Goal: Task Accomplishment & Management: Complete application form

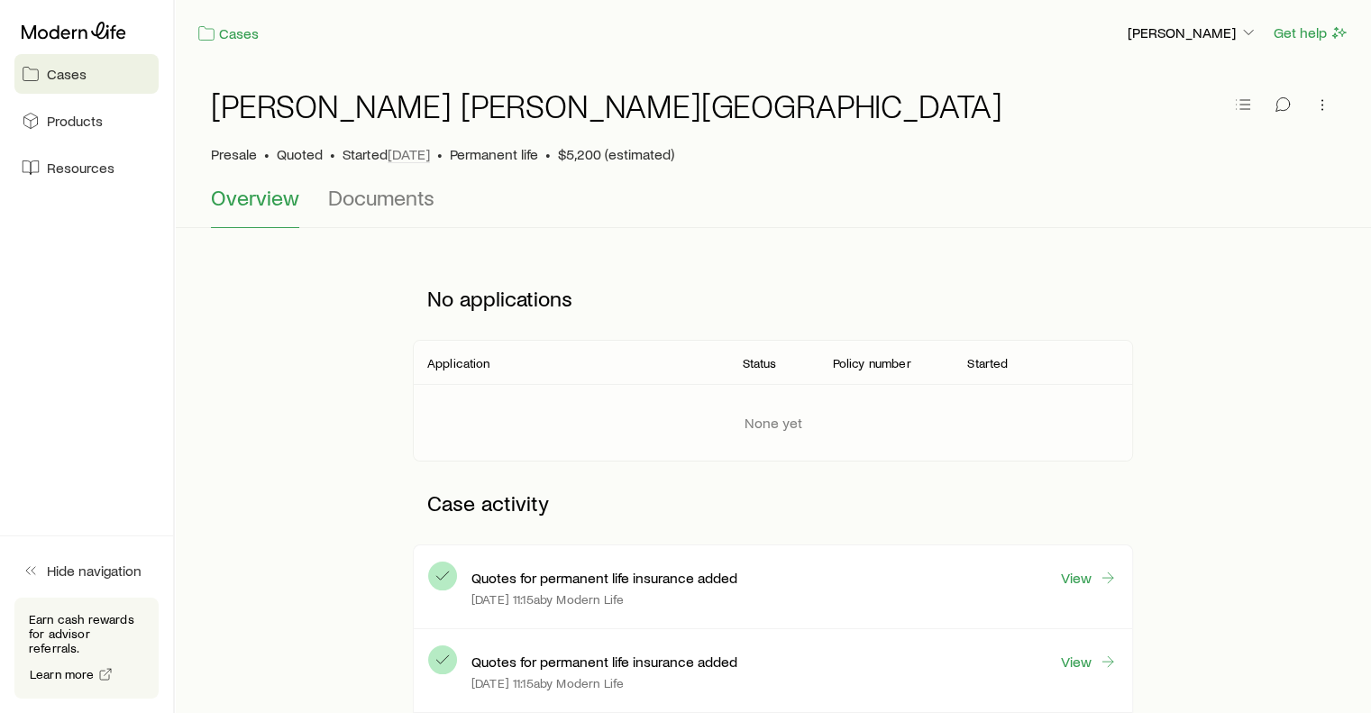
click at [67, 75] on span "Cases" at bounding box center [67, 74] width 40 height 18
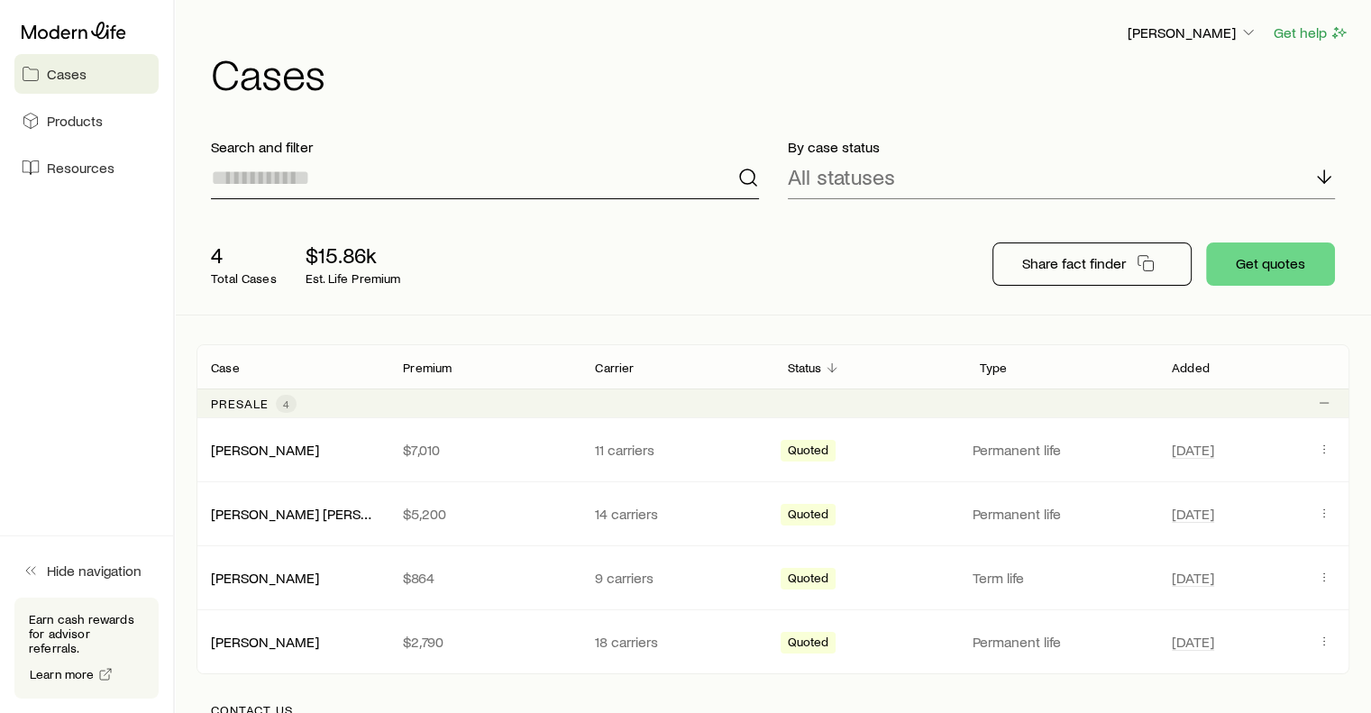
click at [369, 186] on input at bounding box center [485, 177] width 548 height 43
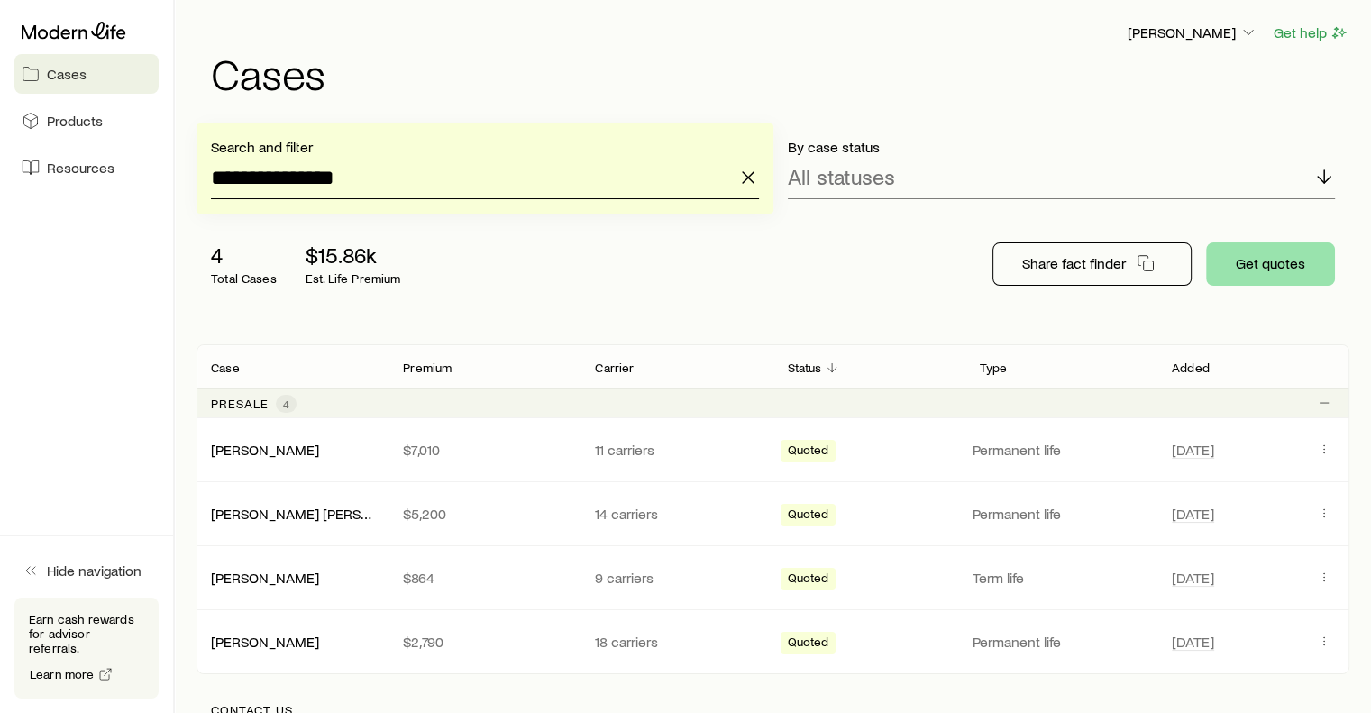
type input "**********"
click at [1277, 258] on button "Get quotes" at bounding box center [1270, 264] width 129 height 43
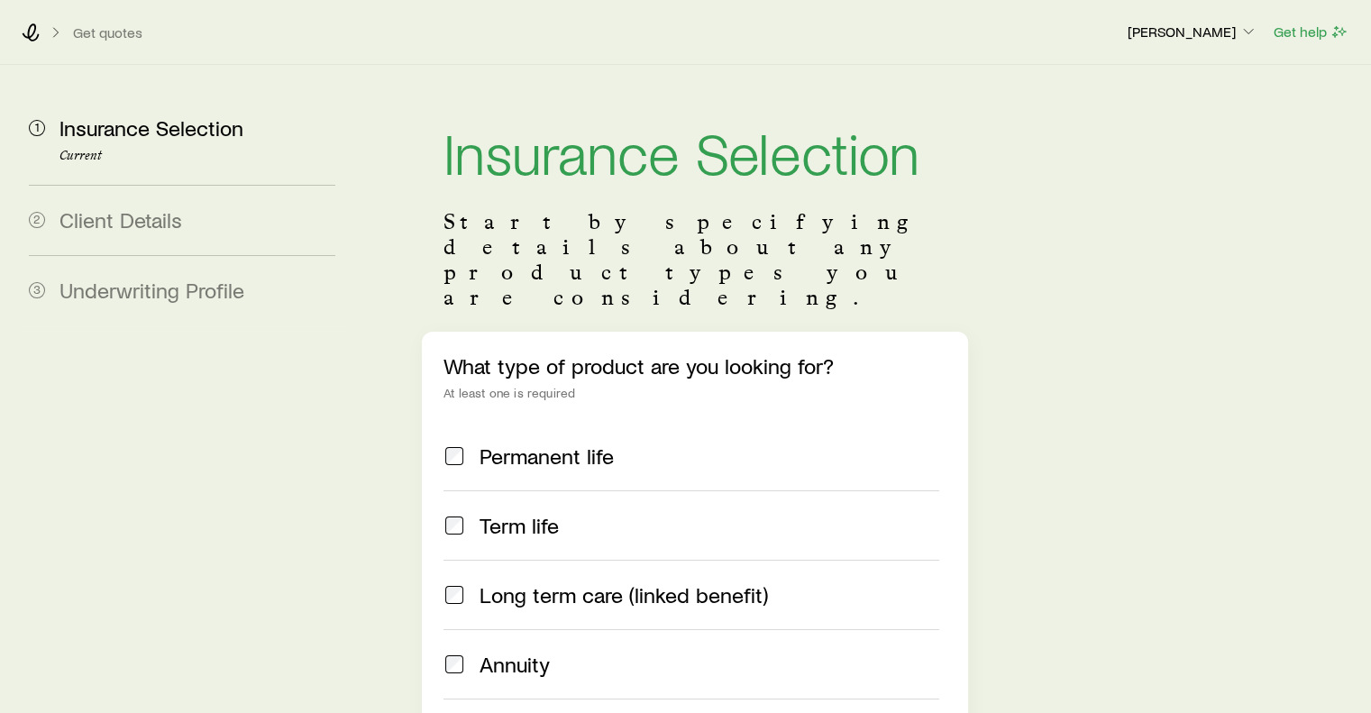
click at [510, 513] on span "Term life" at bounding box center [519, 525] width 79 height 25
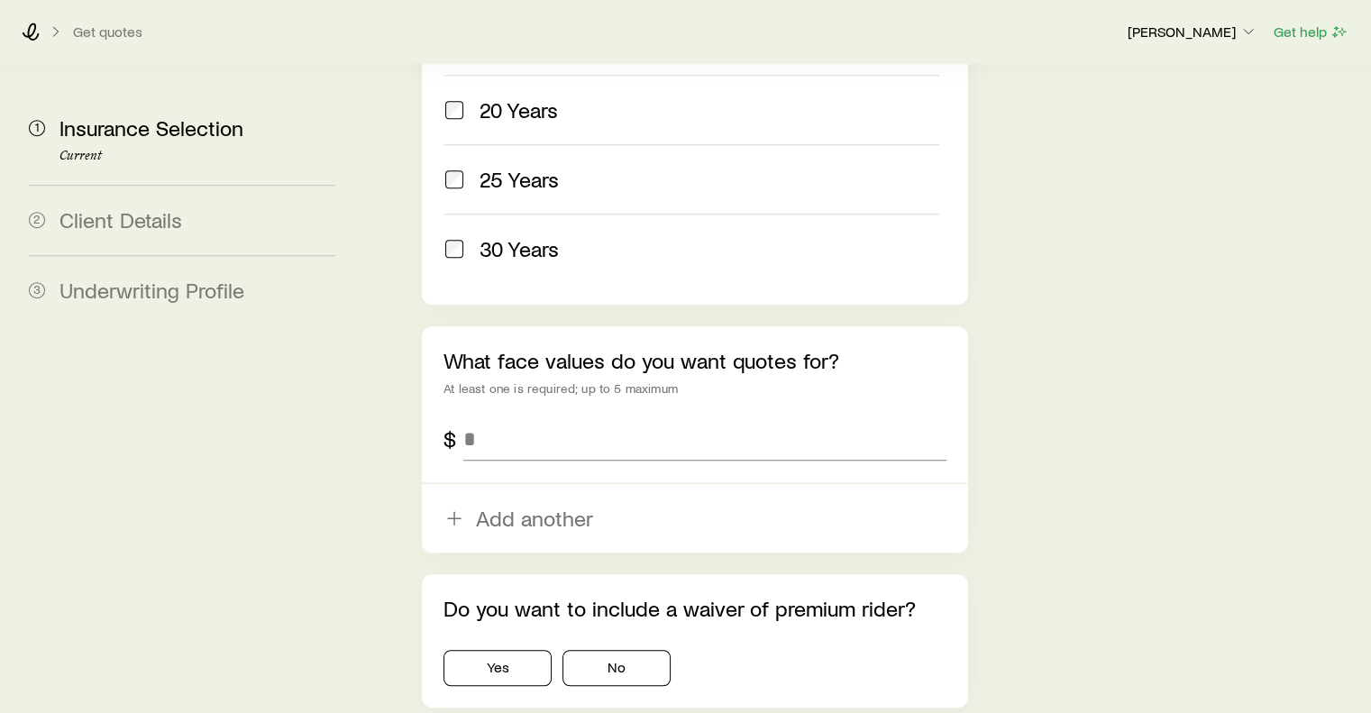
scroll to position [1032, 0]
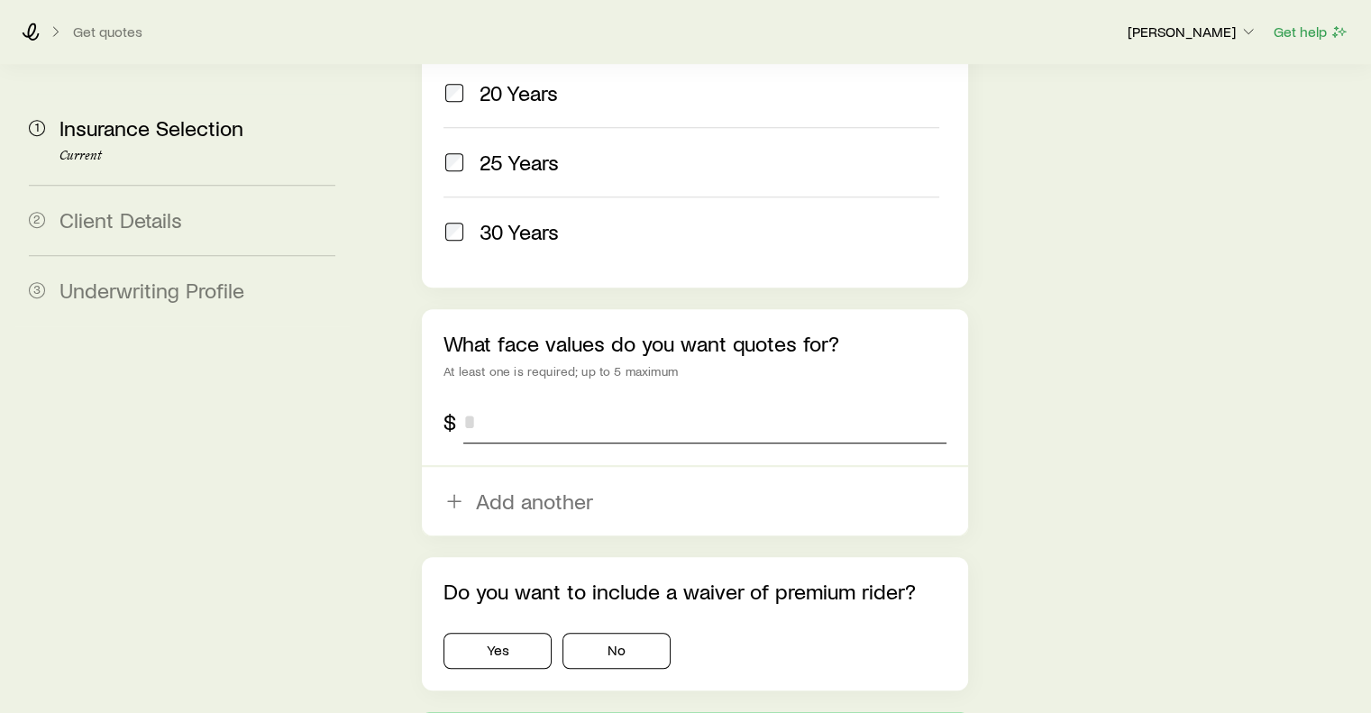
click at [485, 400] on input "tel" at bounding box center [704, 421] width 482 height 43
type input "*********"
click at [631, 633] on button "No" at bounding box center [617, 651] width 108 height 36
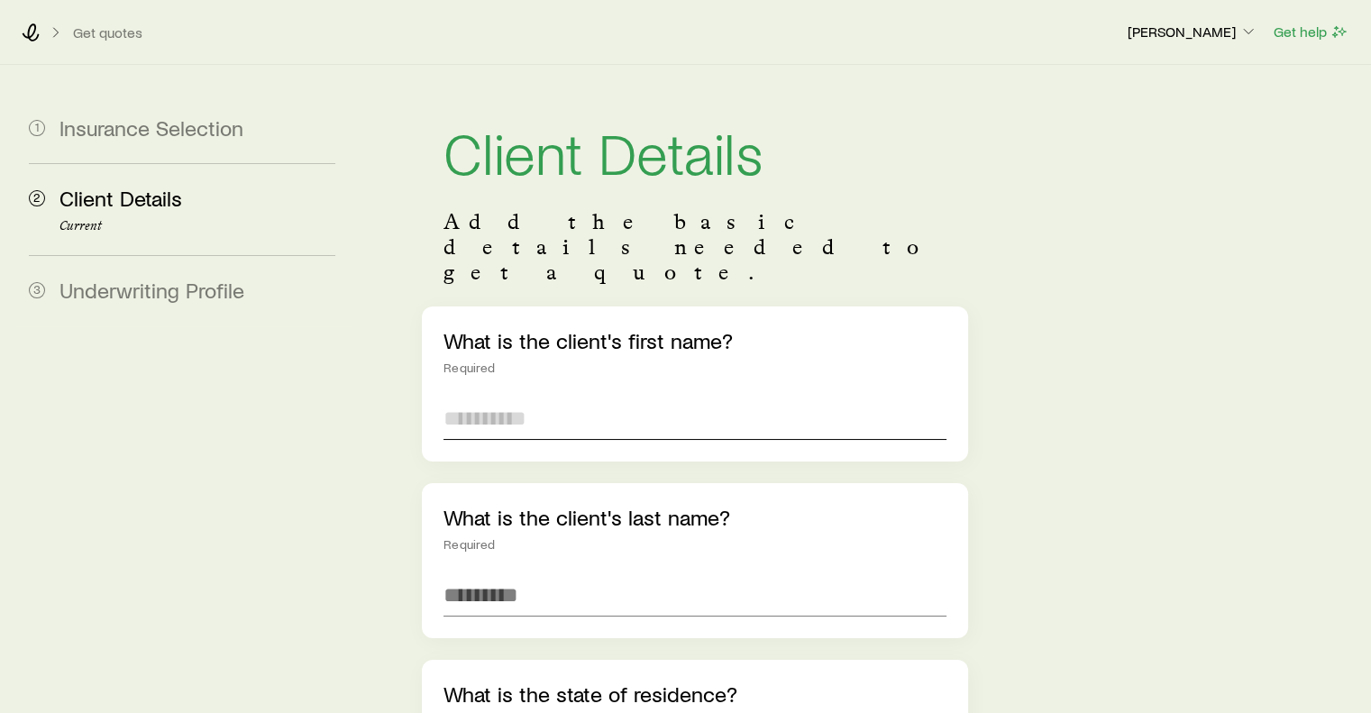
click at [500, 397] on input "text" at bounding box center [695, 418] width 502 height 43
type input "*****"
type input "*********"
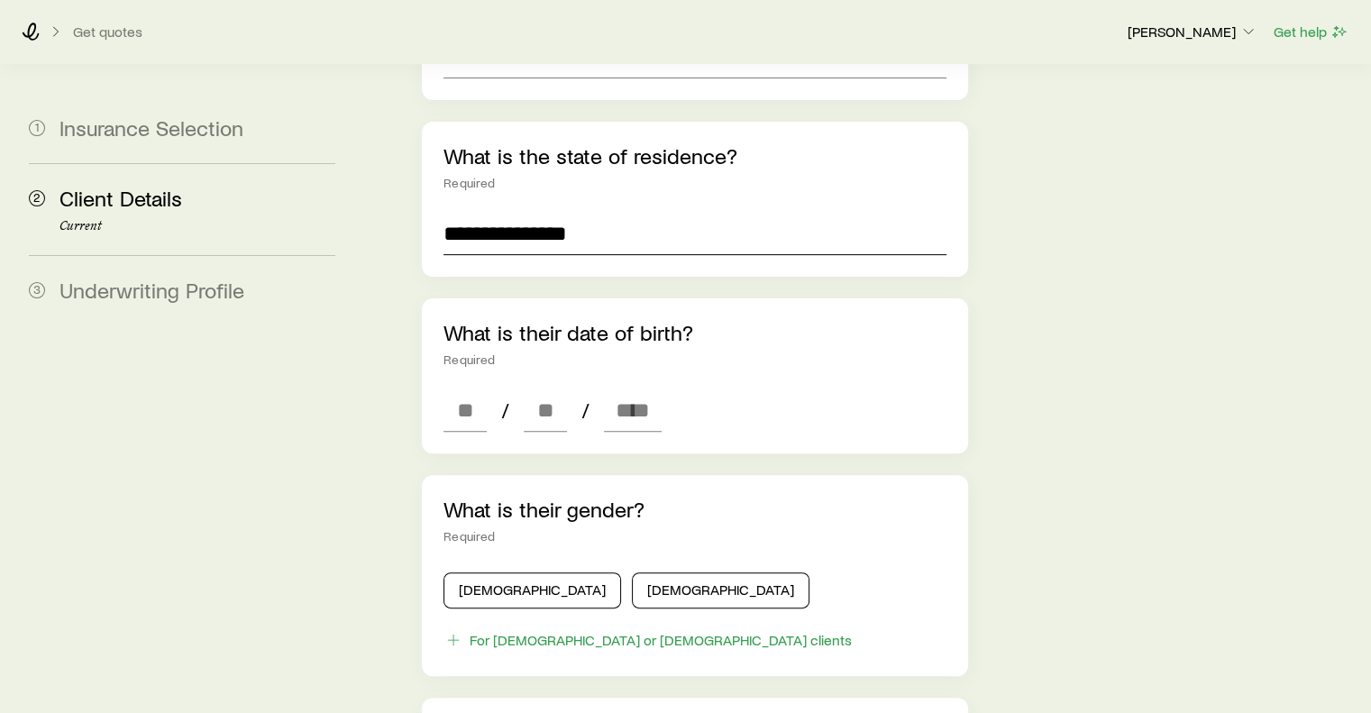
scroll to position [545, 0]
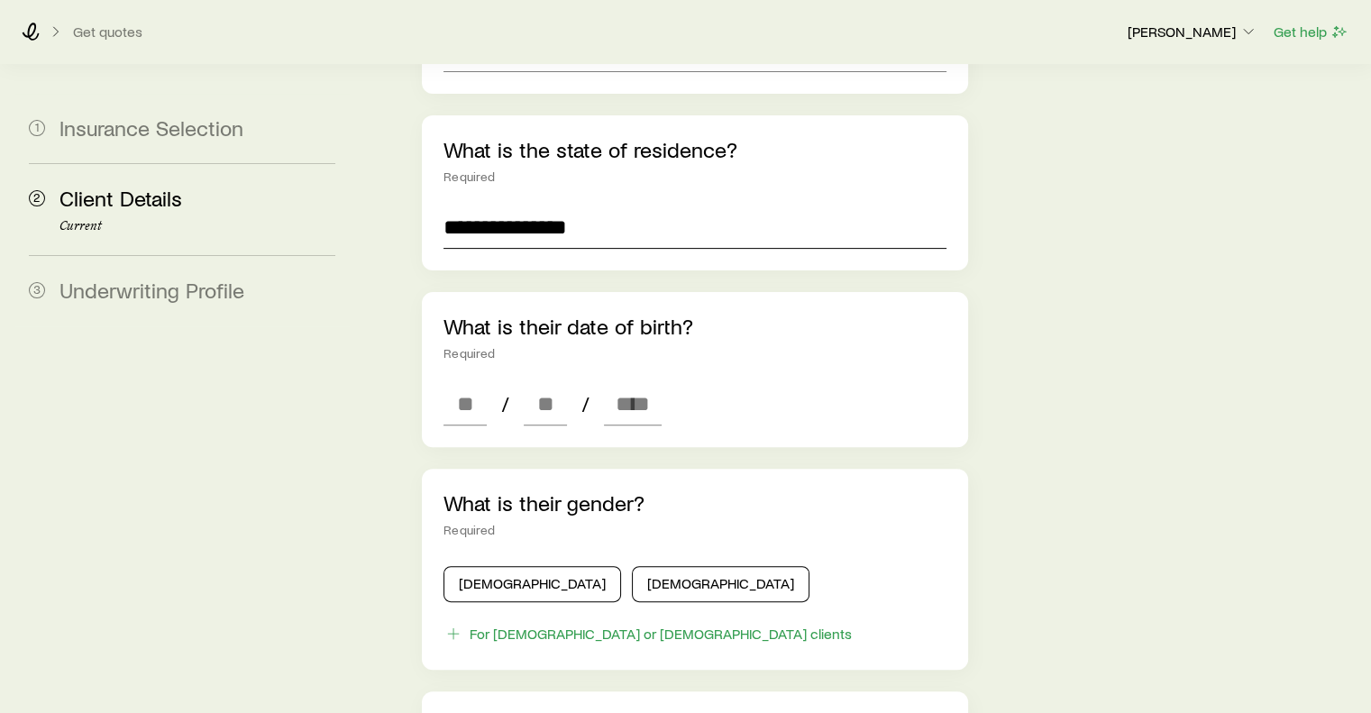
type input "**********"
click at [450, 382] on input at bounding box center [465, 403] width 43 height 43
type input "**"
type input "****"
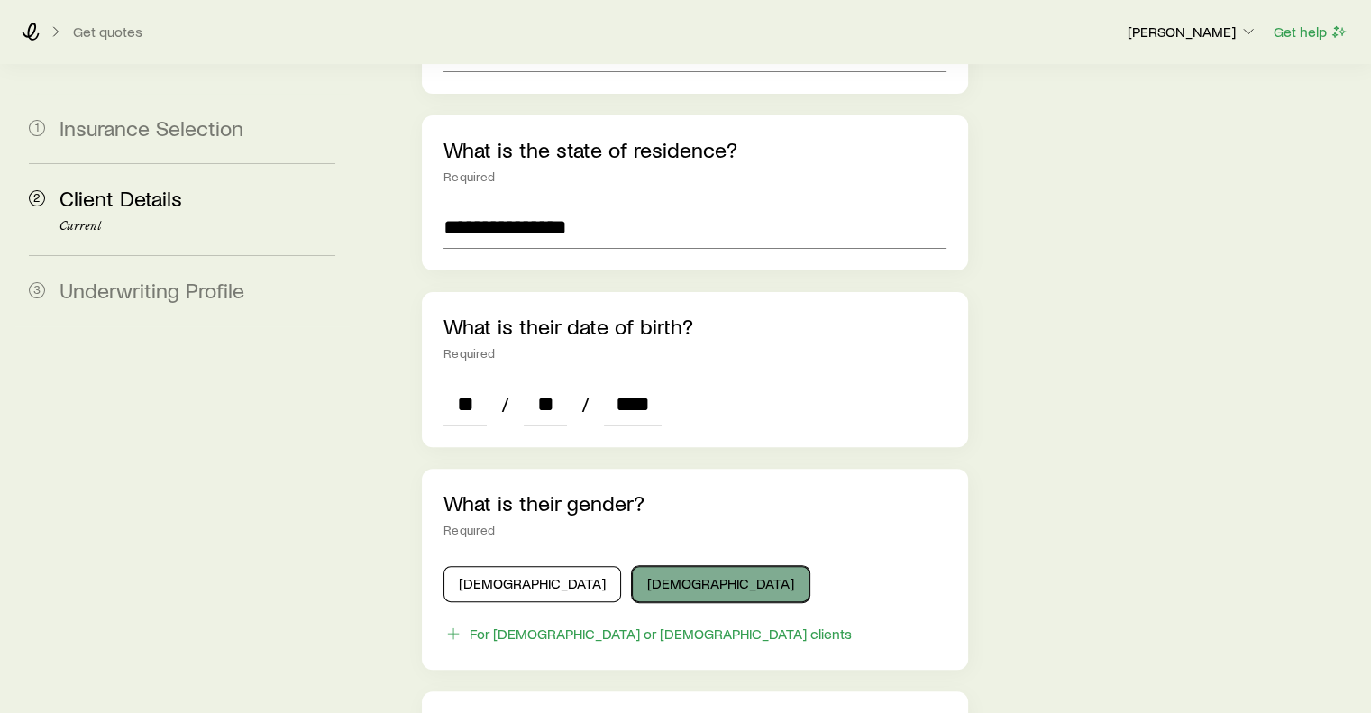
click at [632, 566] on button "Female" at bounding box center [721, 584] width 178 height 36
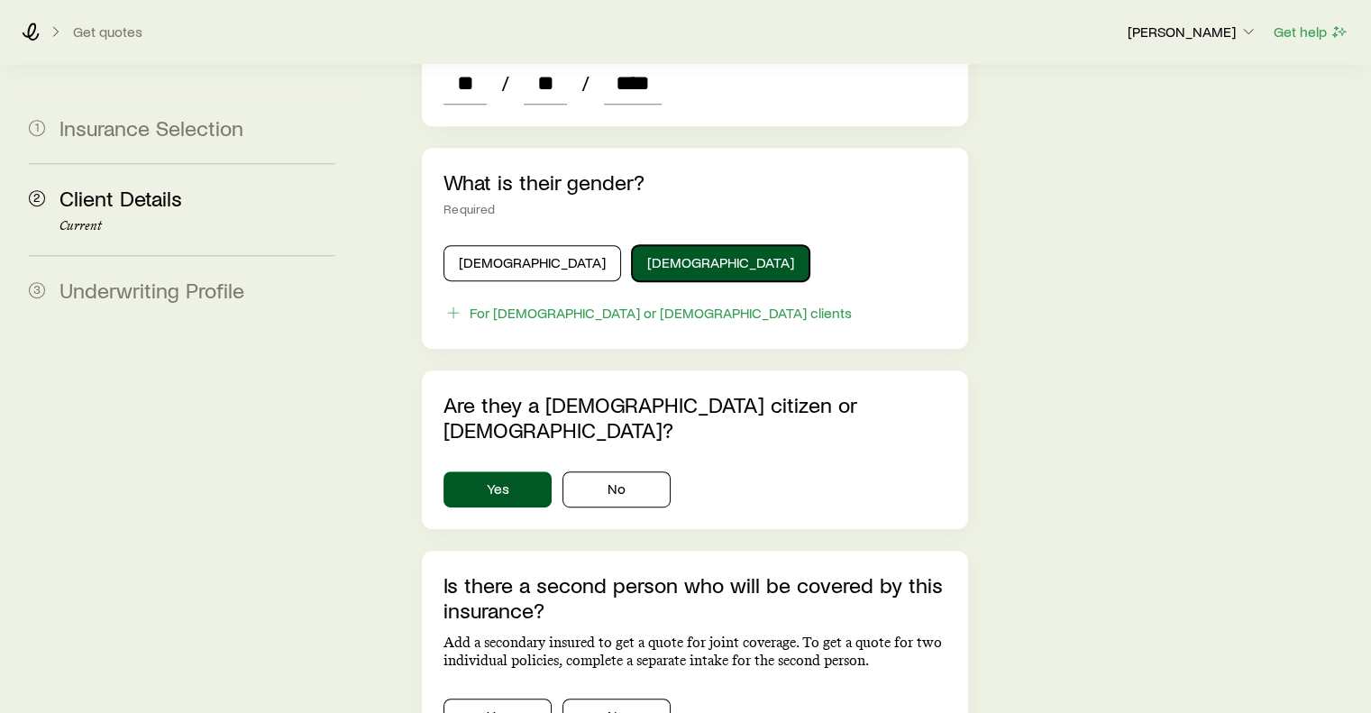
scroll to position [889, 0]
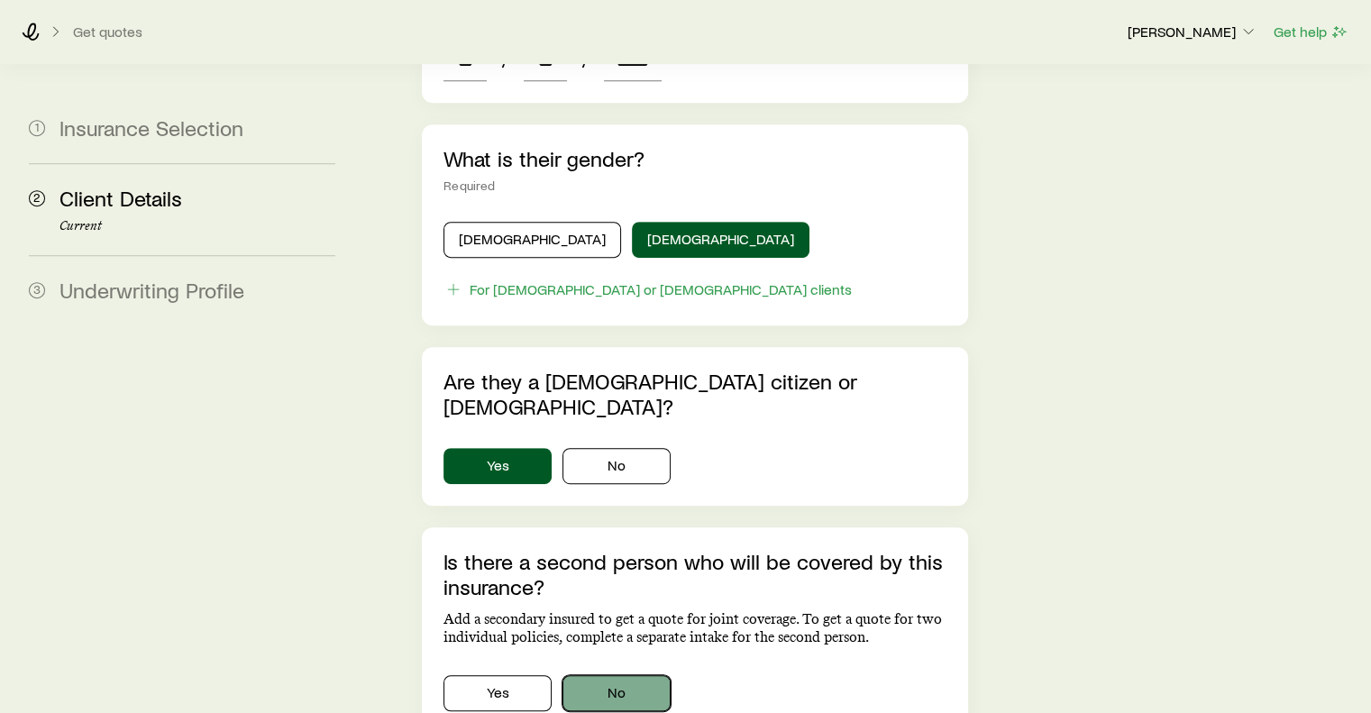
click at [621, 675] on button "No" at bounding box center [617, 693] width 108 height 36
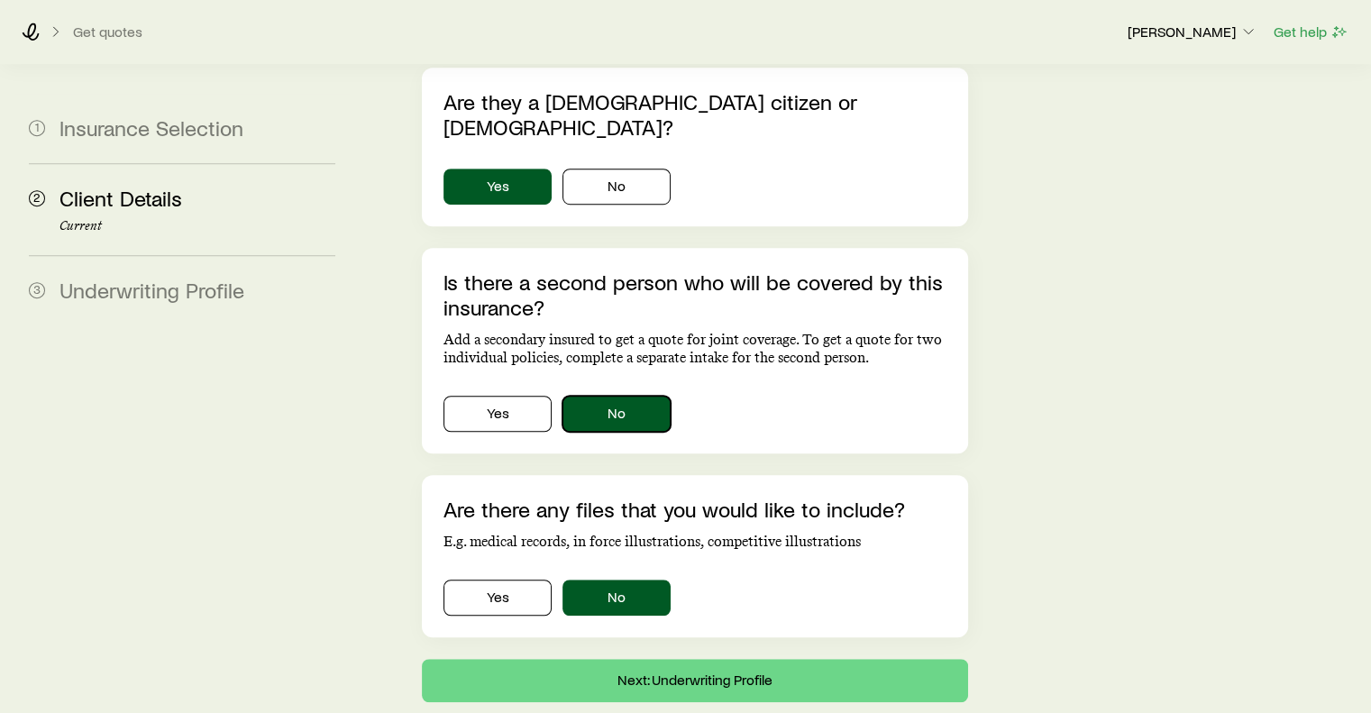
scroll to position [1183, 0]
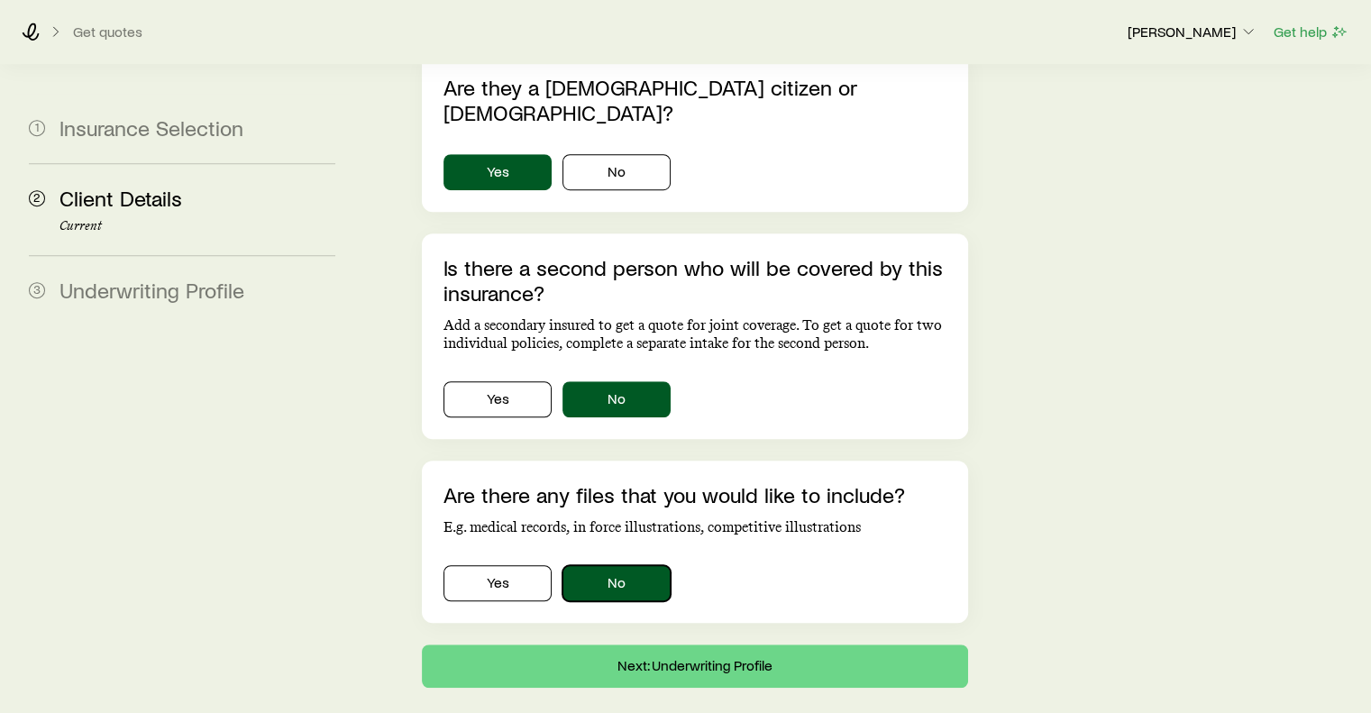
click at [626, 565] on button "No" at bounding box center [617, 583] width 108 height 36
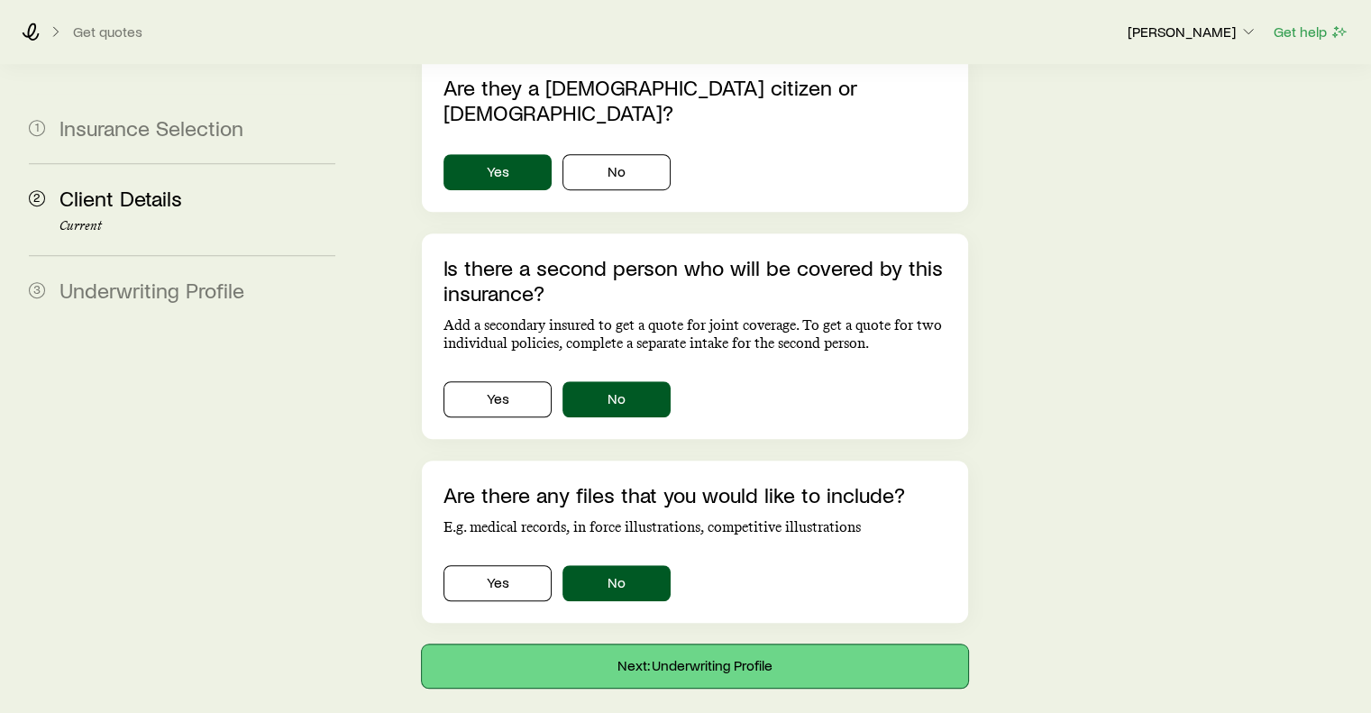
click at [747, 645] on button "Next: Underwriting Profile" at bounding box center [694, 666] width 545 height 43
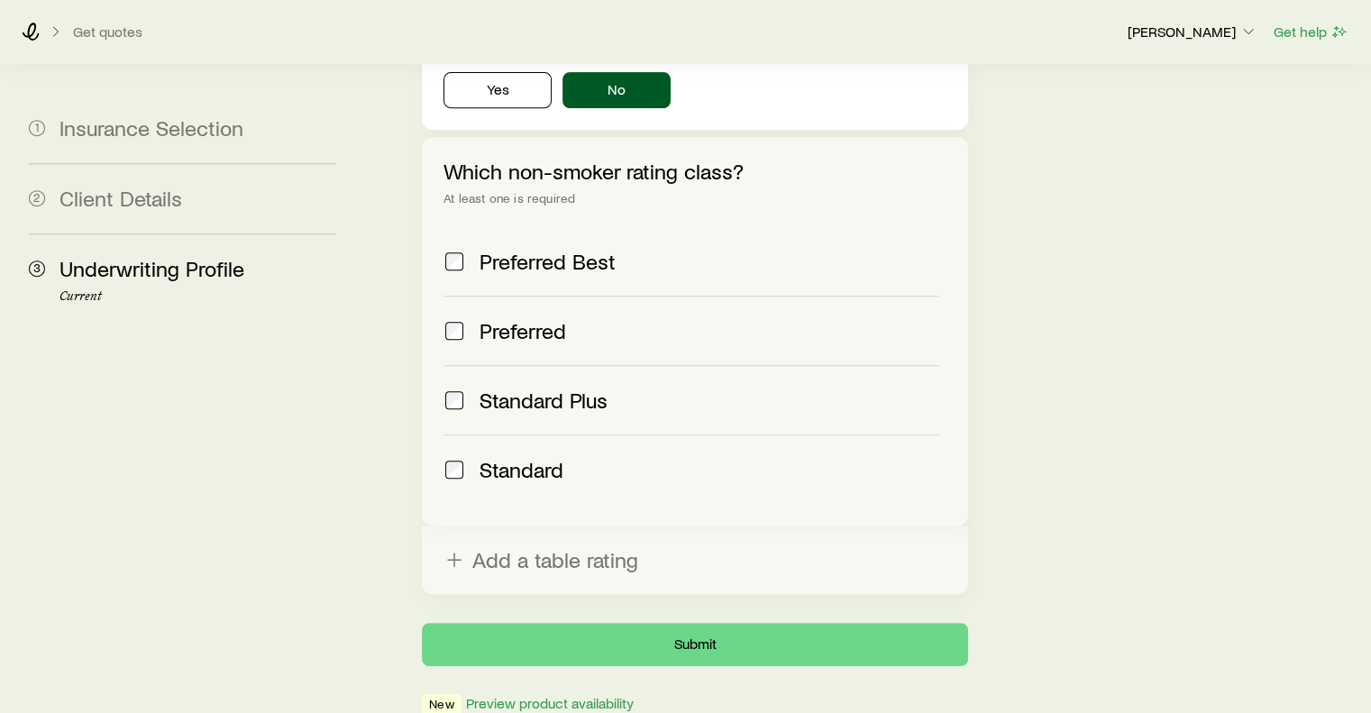
scroll to position [778, 0]
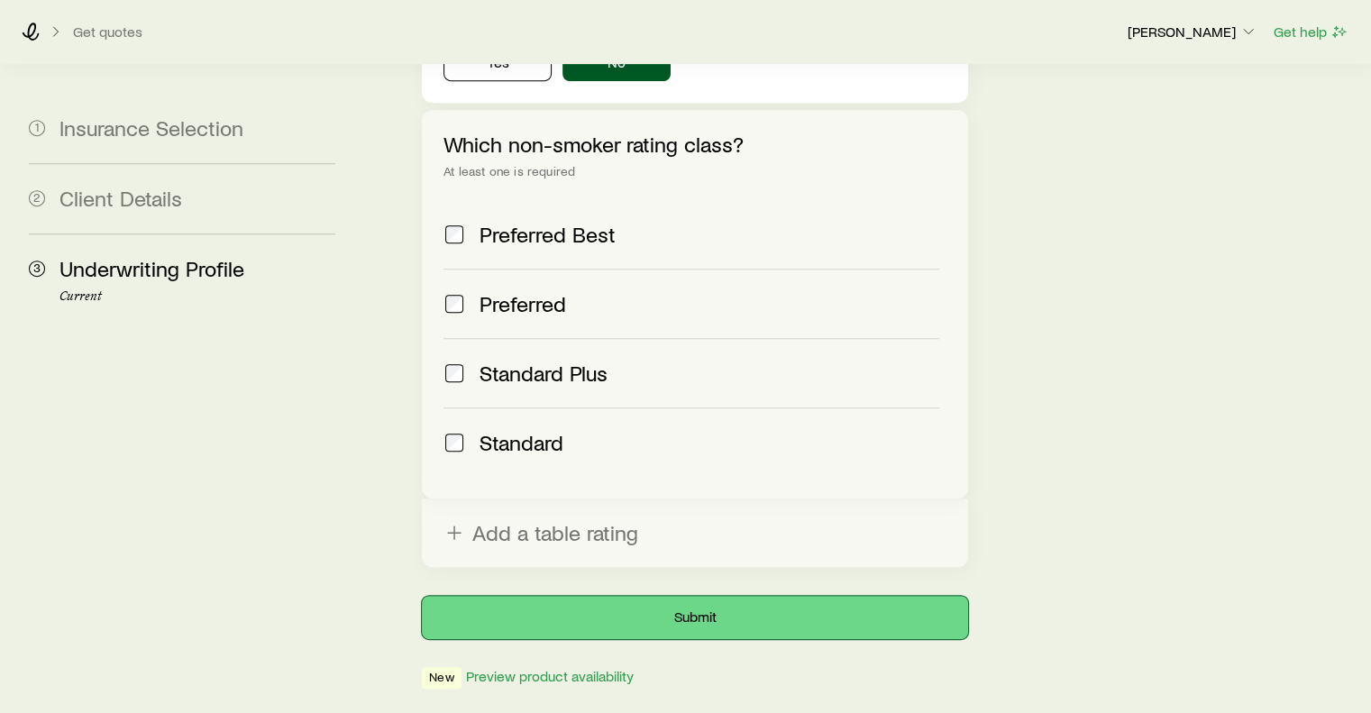
click at [707, 596] on button "Submit" at bounding box center [694, 617] width 545 height 43
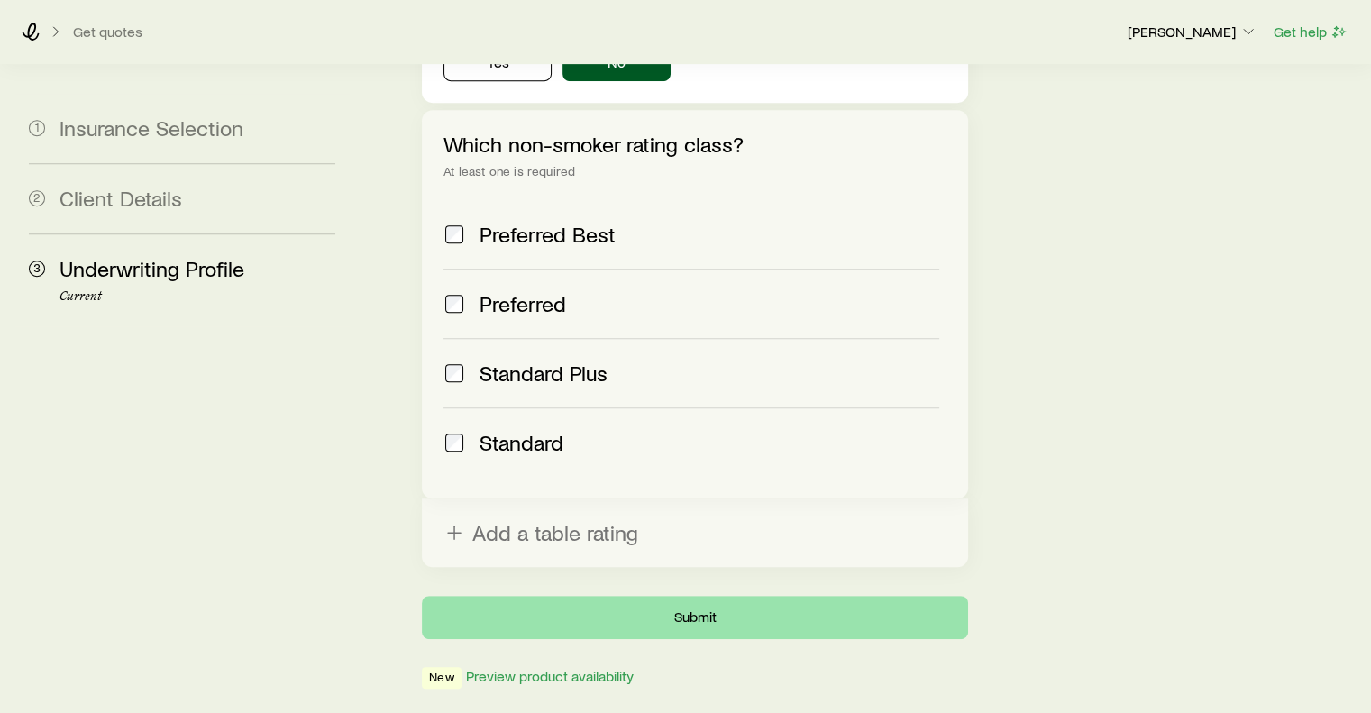
scroll to position [0, 0]
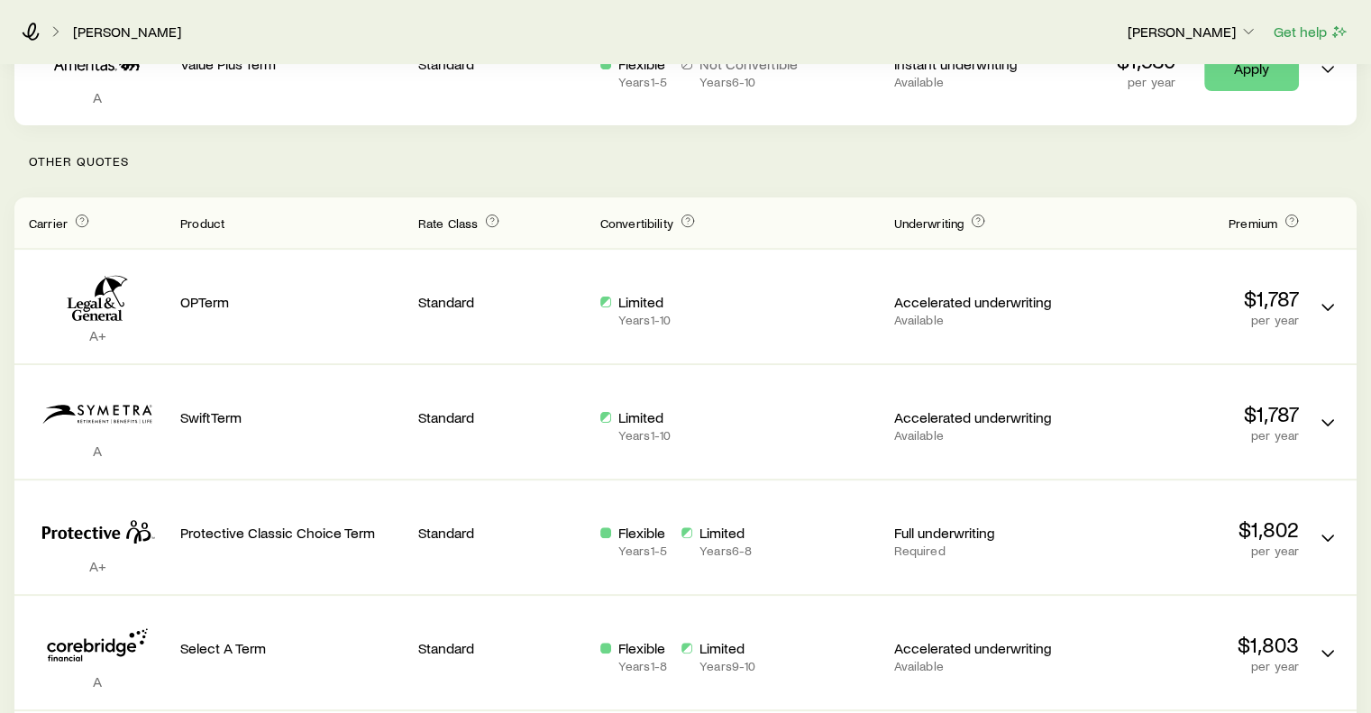
scroll to position [371, 0]
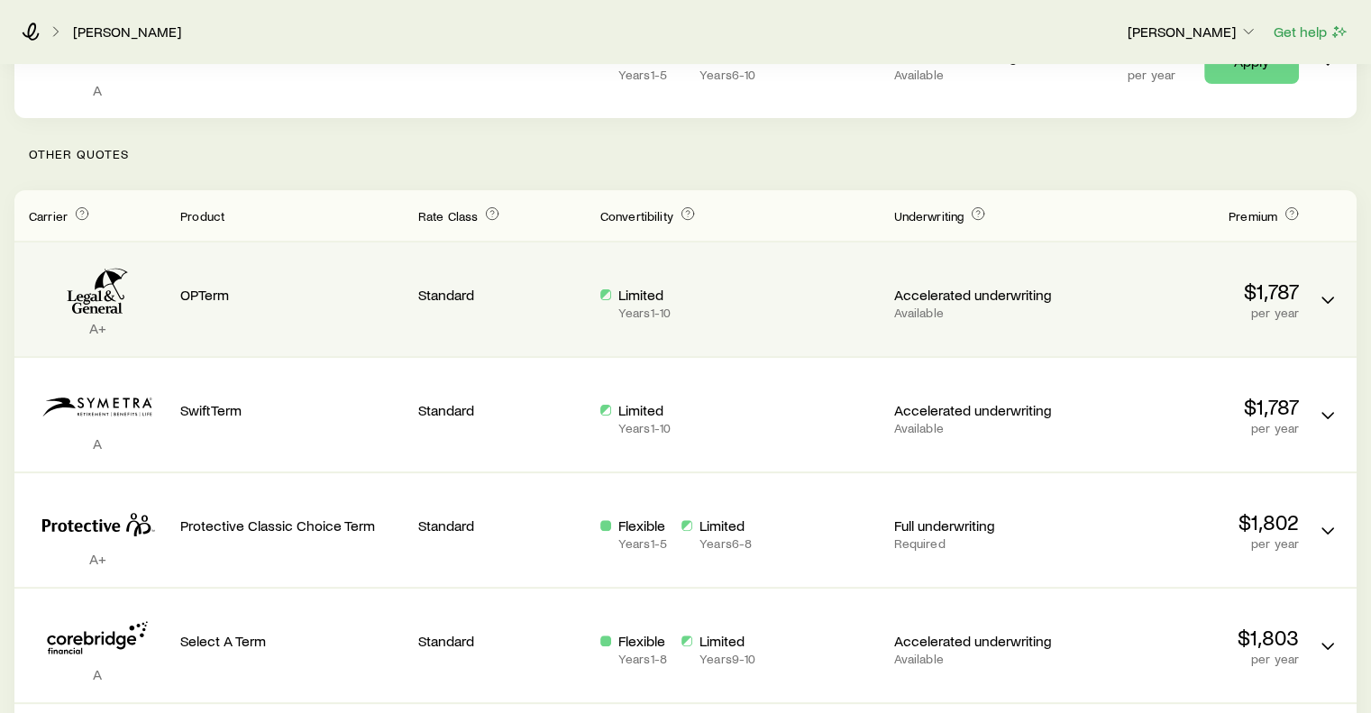
click at [646, 289] on p "Limited" at bounding box center [645, 295] width 52 height 18
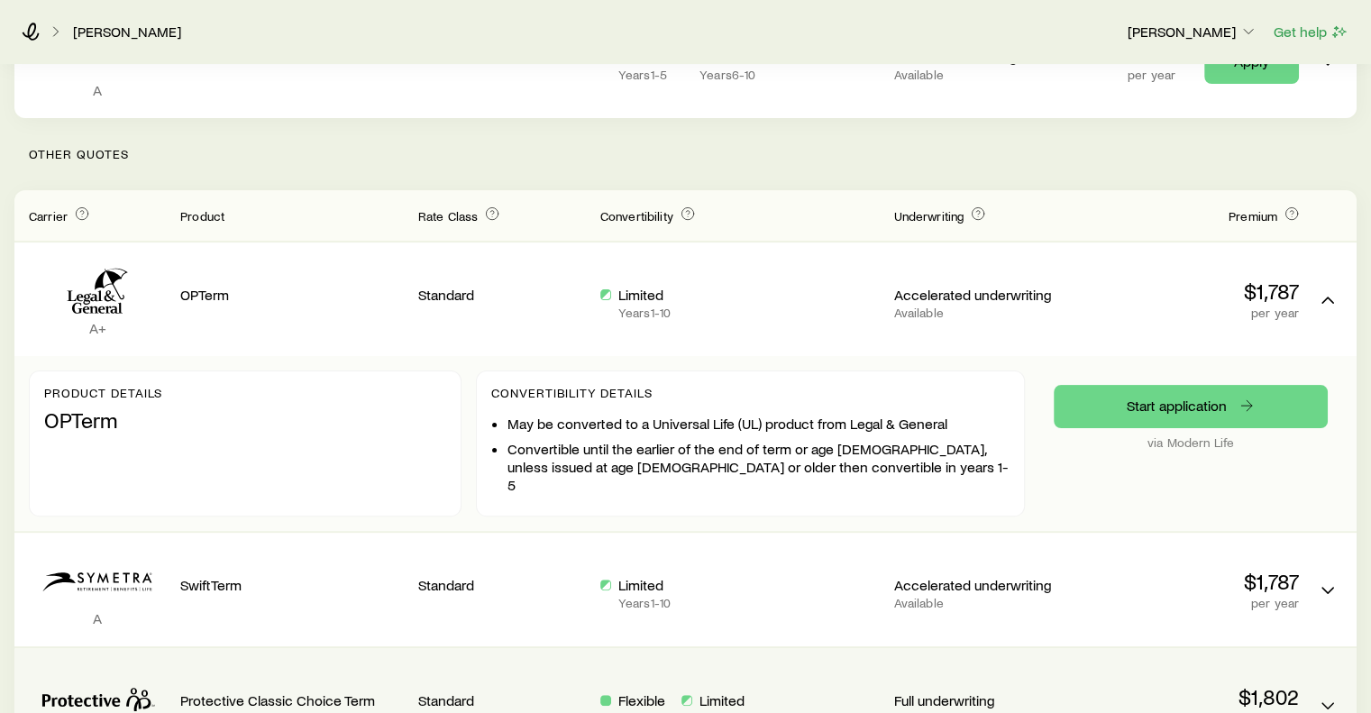
click at [641, 692] on p "Flexible" at bounding box center [643, 701] width 49 height 18
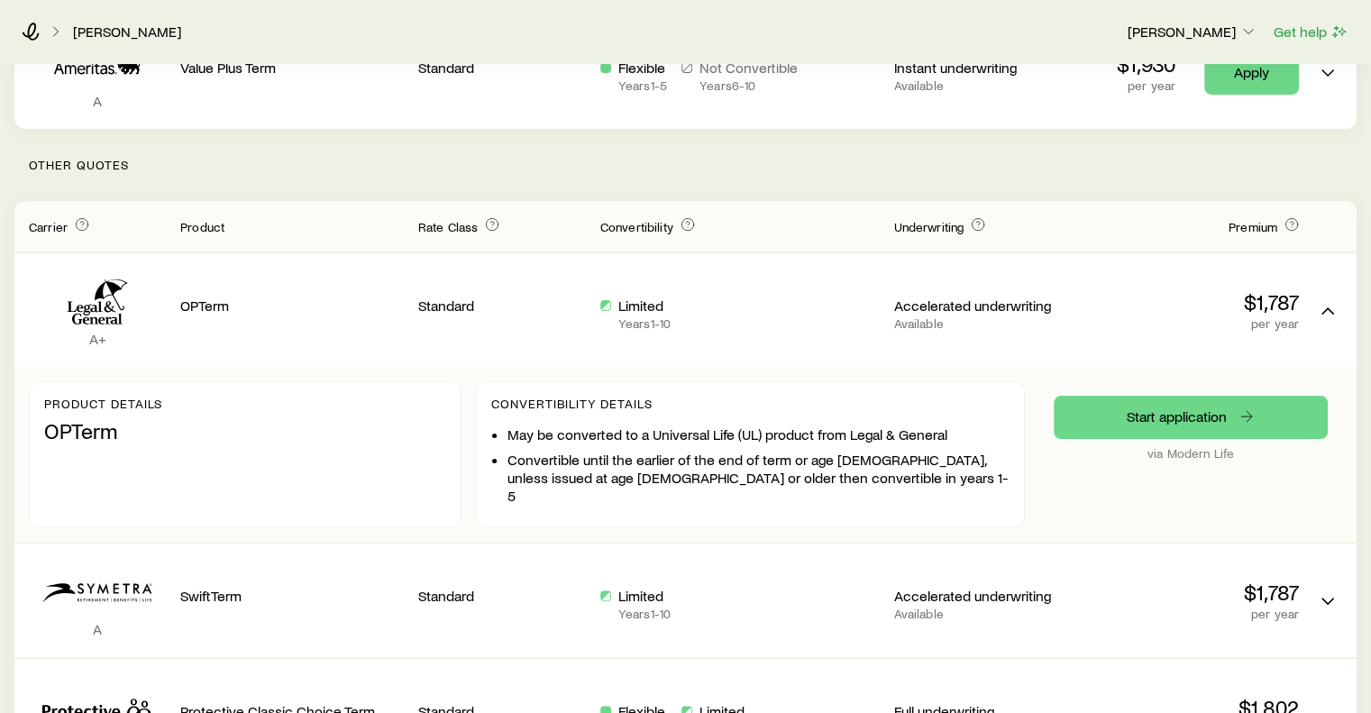
scroll to position [362, 0]
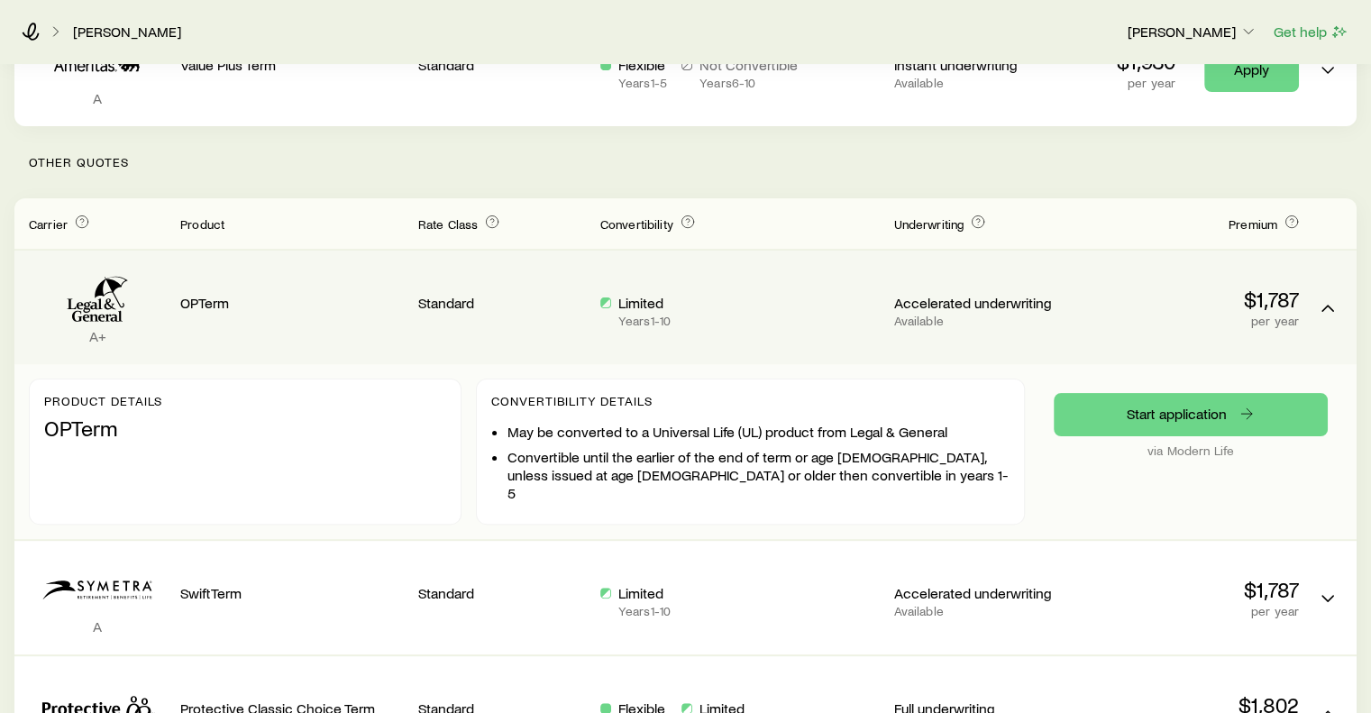
click at [206, 294] on p "OPTerm" at bounding box center [292, 303] width 224 height 18
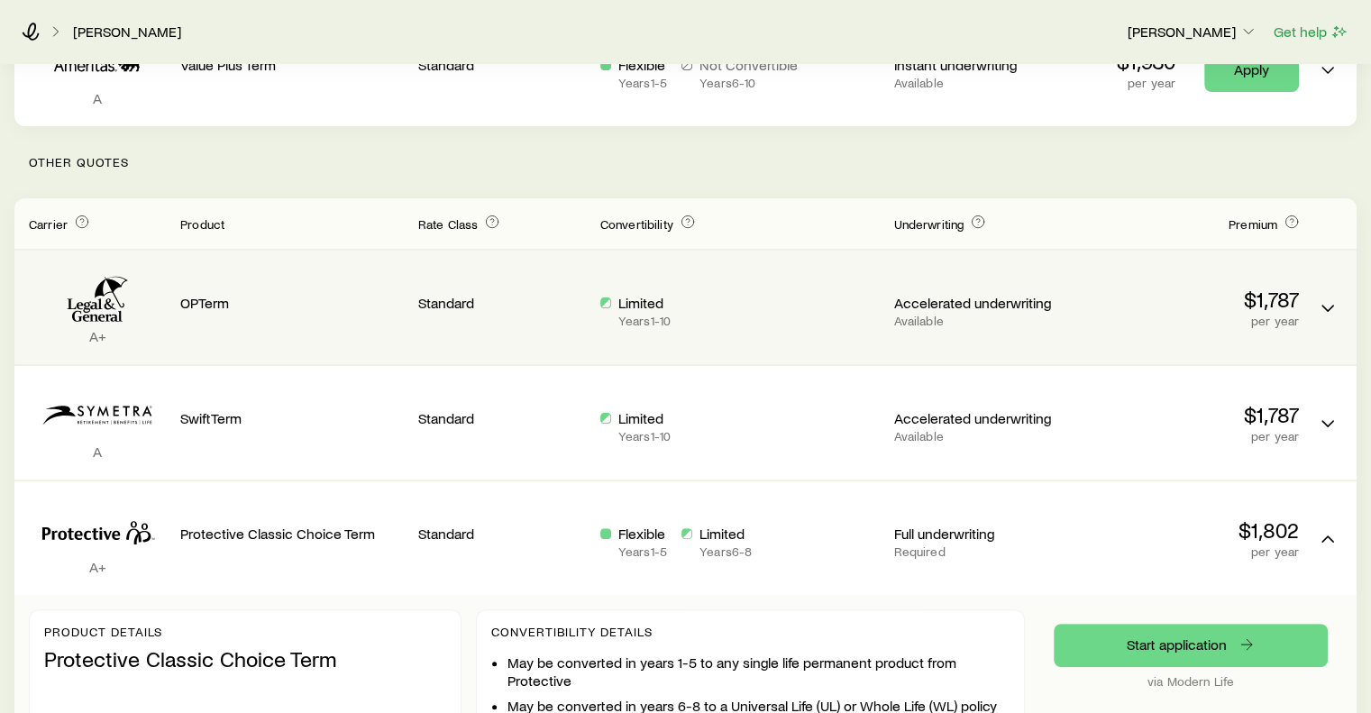
click at [206, 294] on p "OPTerm" at bounding box center [292, 303] width 224 height 18
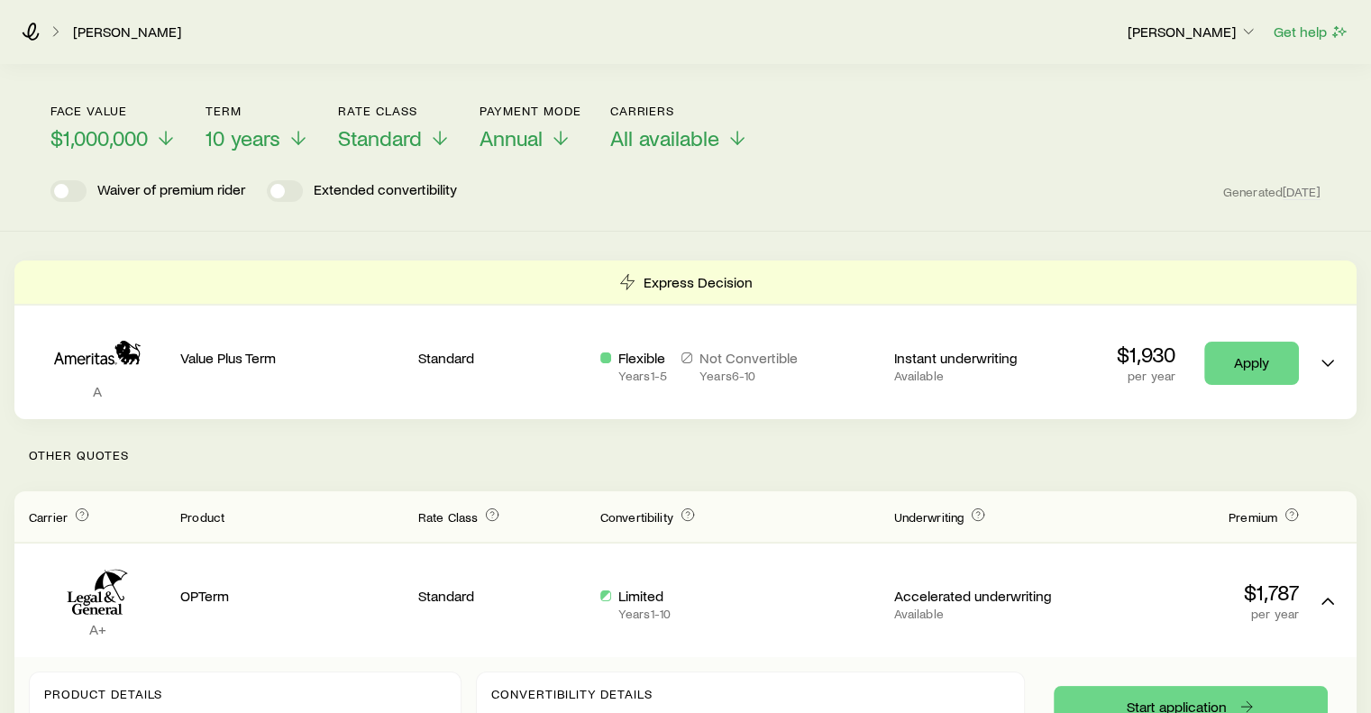
scroll to position [0, 0]
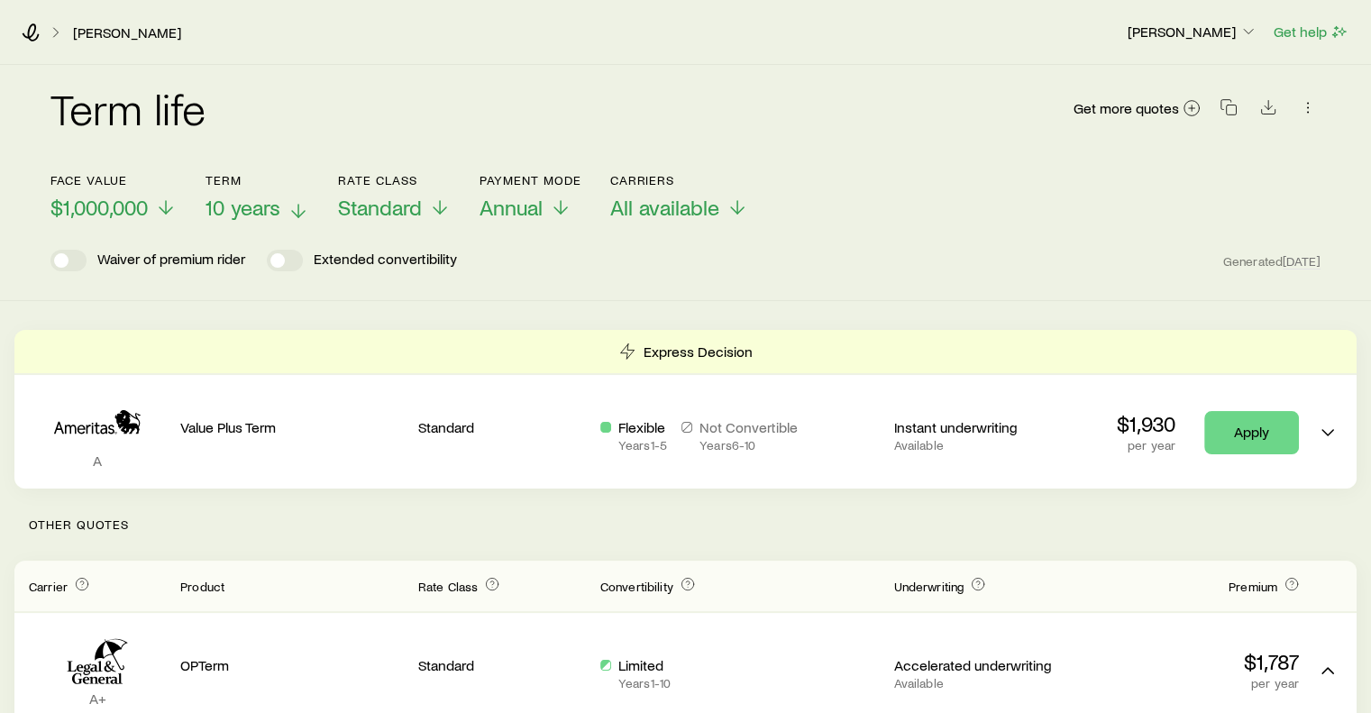
click at [299, 201] on icon at bounding box center [299, 211] width 22 height 22
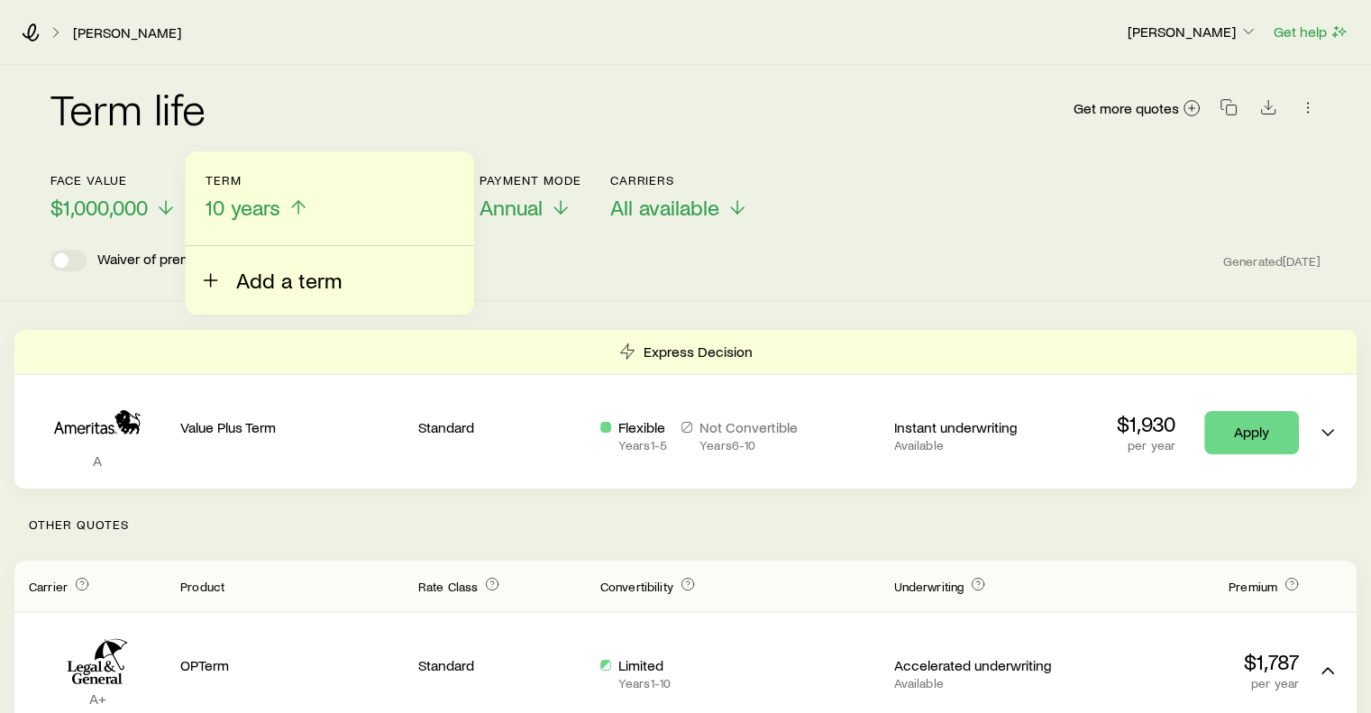
click at [270, 277] on span "Add a term" at bounding box center [288, 280] width 105 height 25
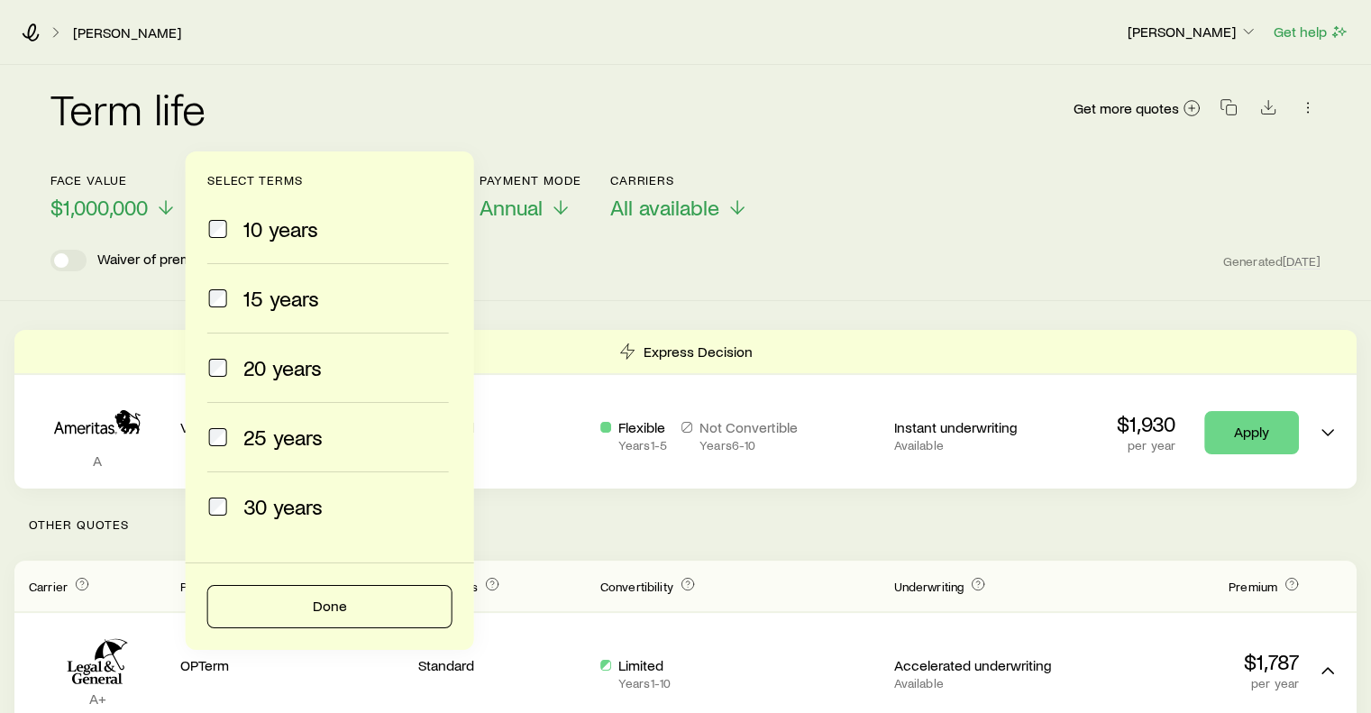
click at [1053, 246] on header "Face value $1,000,000 Term 10 years Select terms 10 years 15 years 20 years 25 …" at bounding box center [685, 222] width 1270 height 98
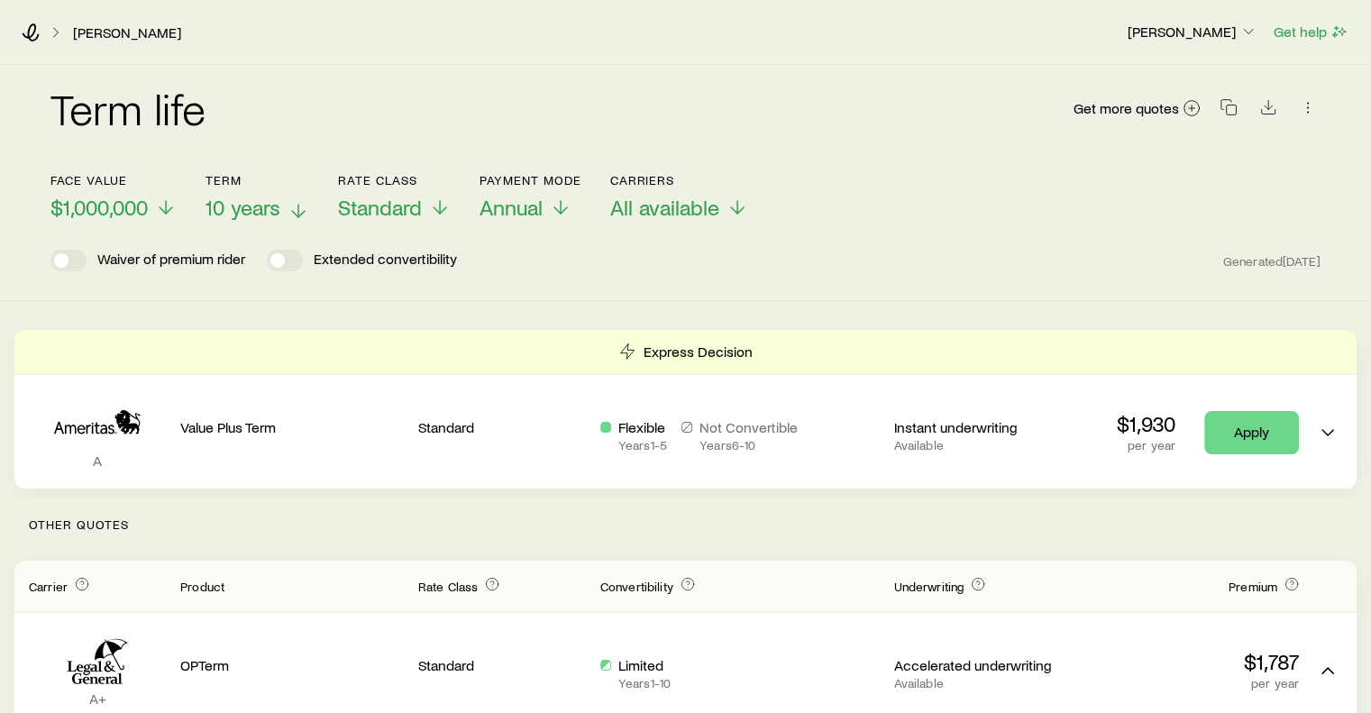
click at [299, 203] on icon at bounding box center [299, 211] width 22 height 22
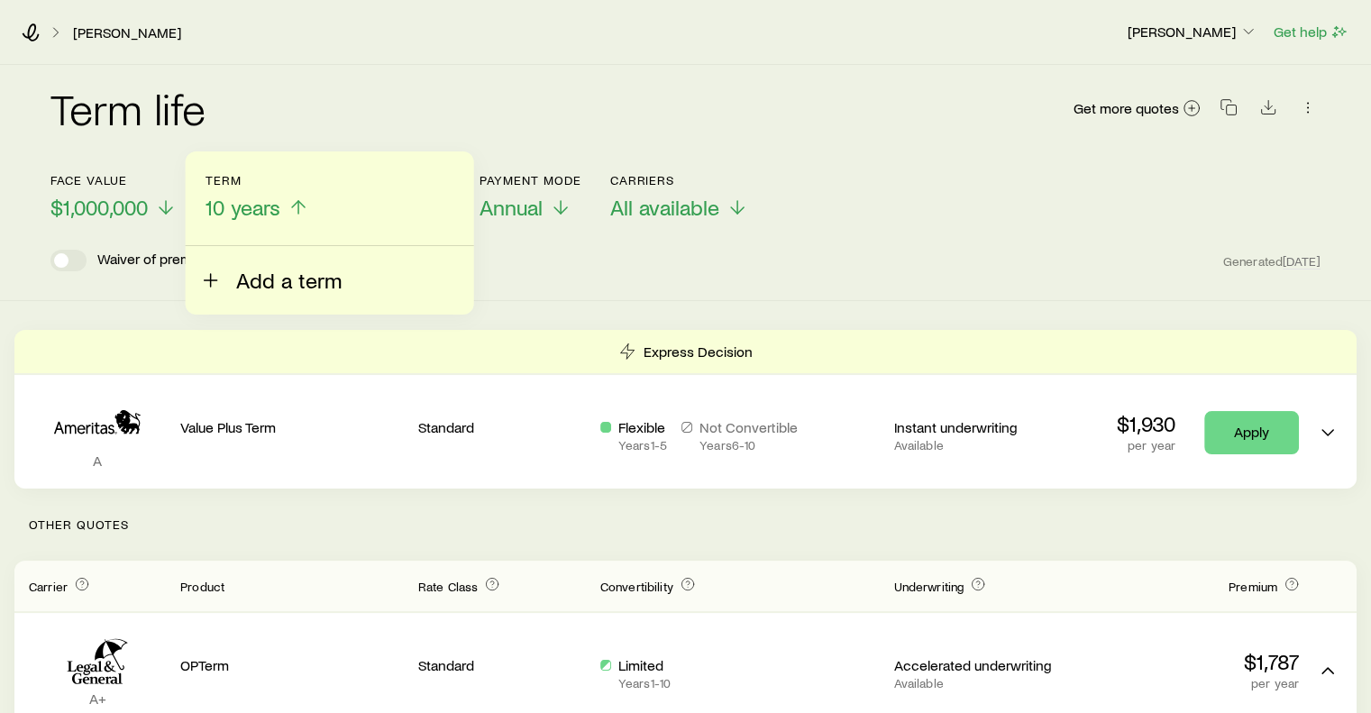
click at [270, 281] on span "Add a term" at bounding box center [288, 280] width 105 height 25
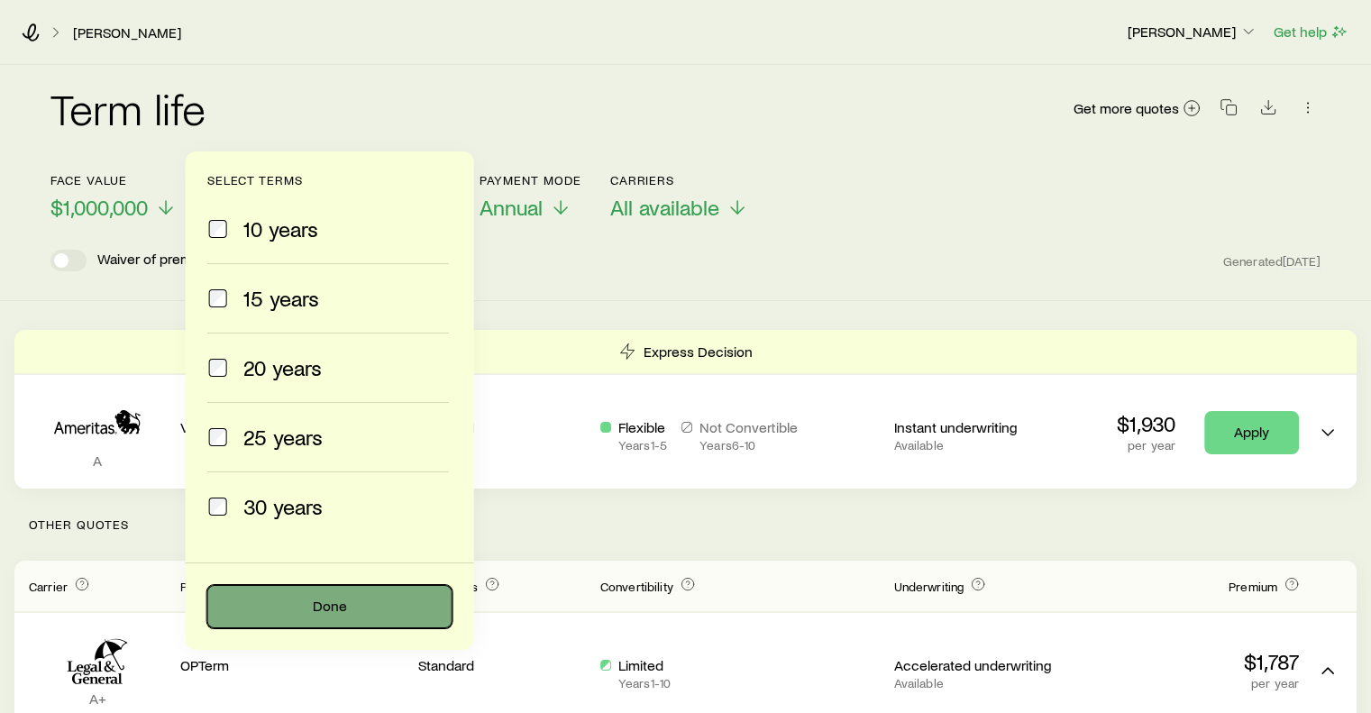
click at [260, 606] on button "Done" at bounding box center [329, 606] width 245 height 43
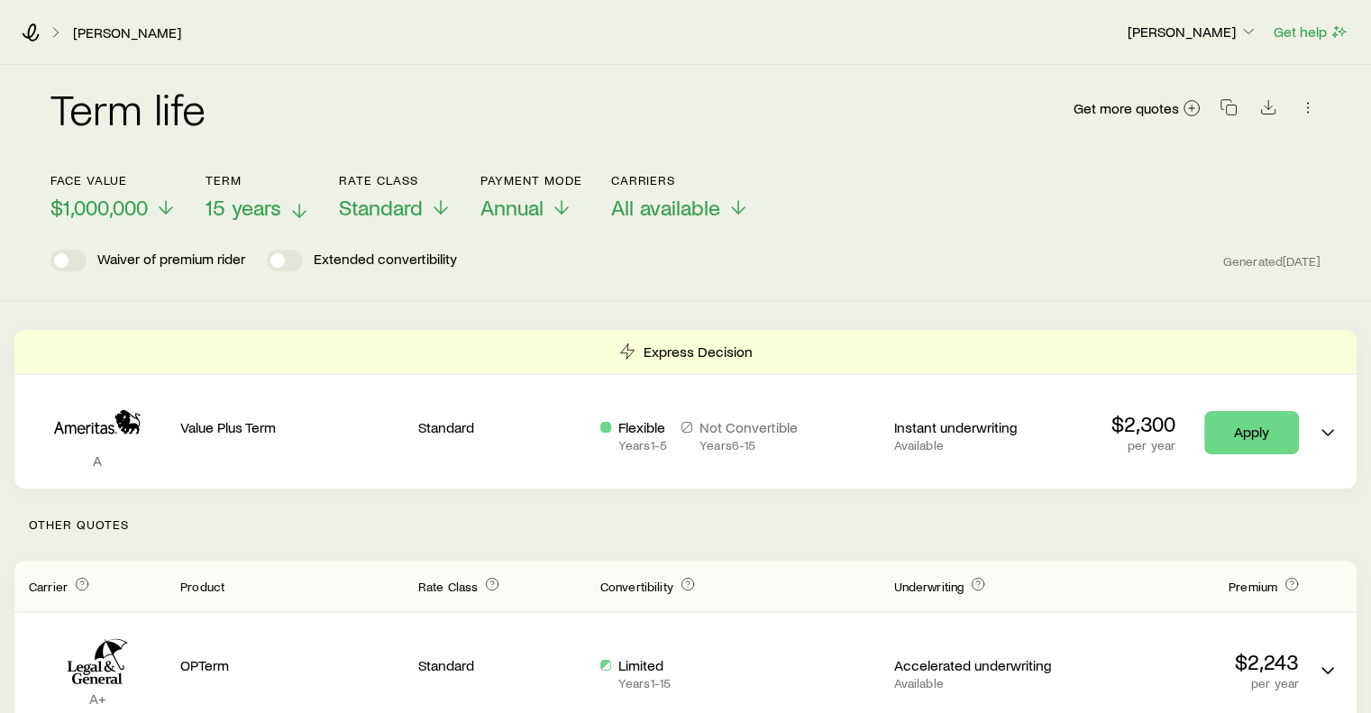
click at [296, 208] on icon at bounding box center [300, 211] width 22 height 22
click at [725, 541] on p "Other Quotes" at bounding box center [685, 525] width 1343 height 72
click at [739, 536] on p "Other Quotes" at bounding box center [685, 525] width 1343 height 72
click at [1106, 106] on span "Get more quotes" at bounding box center [1126, 108] width 105 height 14
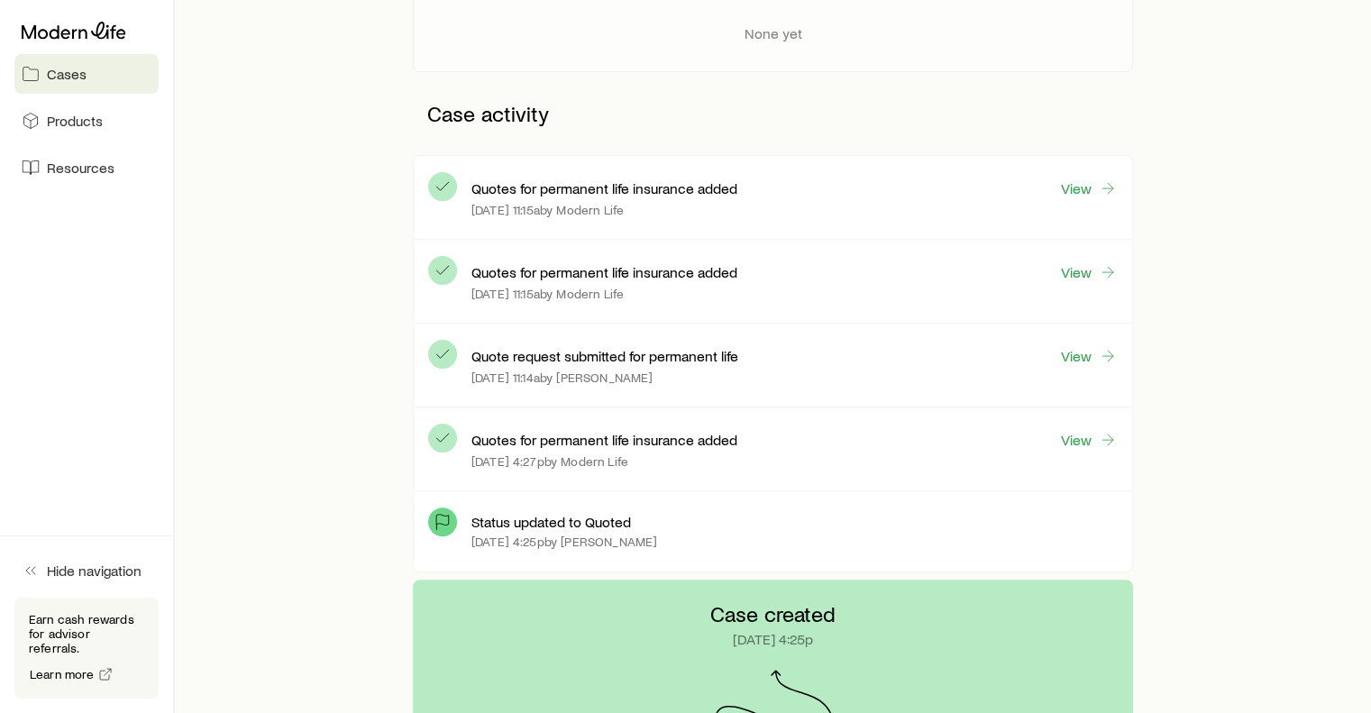
scroll to position [404, 0]
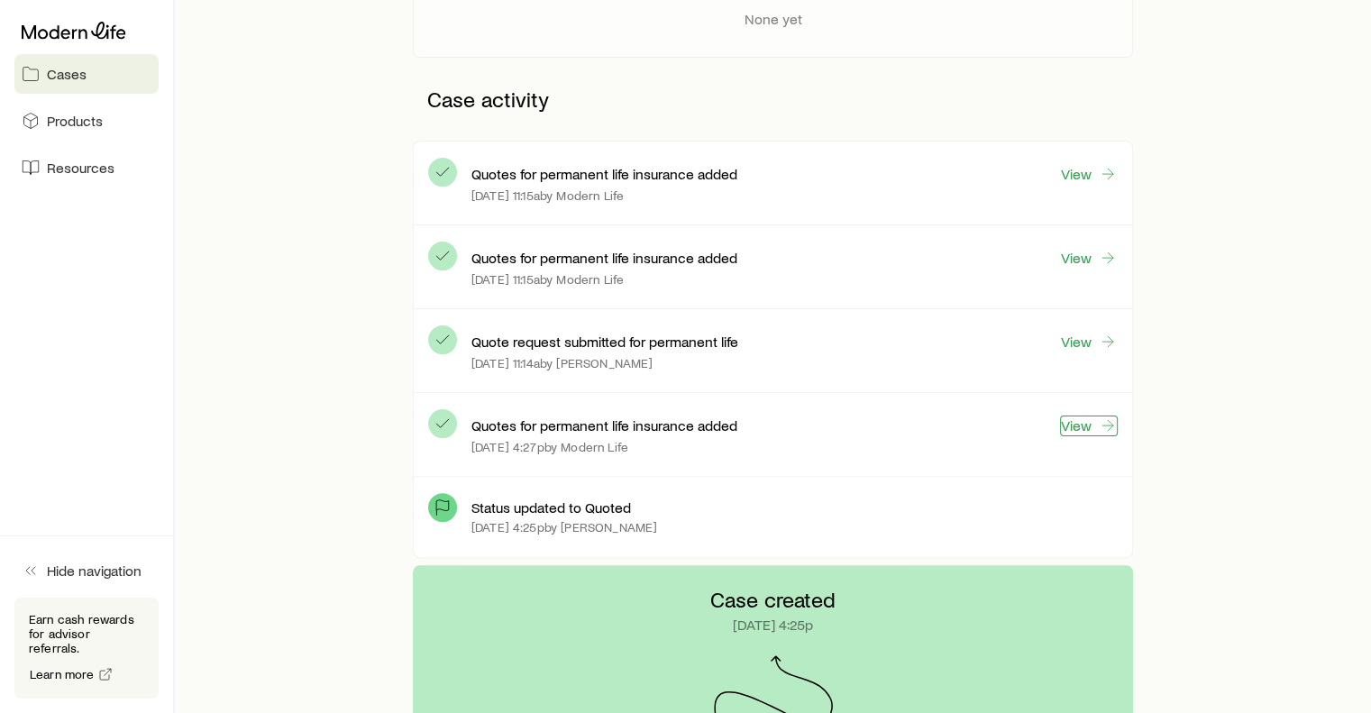
click at [1082, 421] on link "View" at bounding box center [1089, 426] width 58 height 21
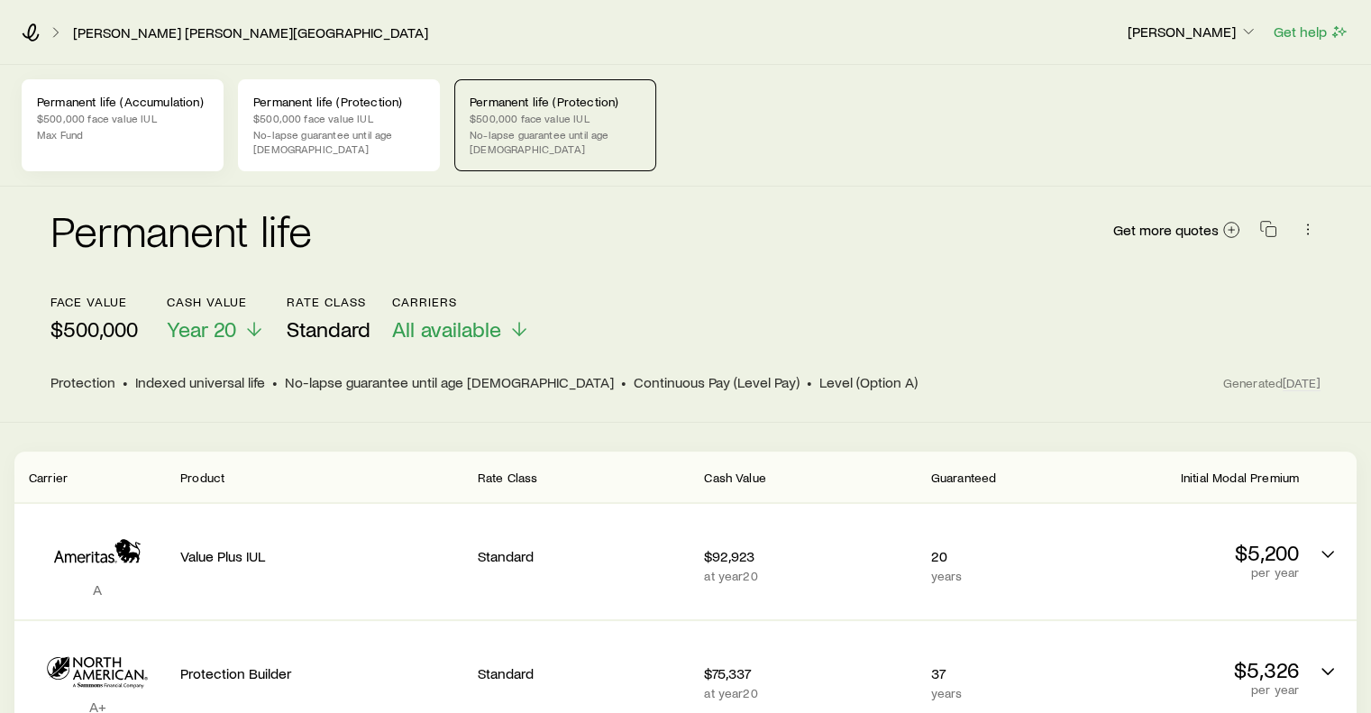
click at [108, 116] on p "$500,000 face value IUL" at bounding box center [122, 118] width 171 height 14
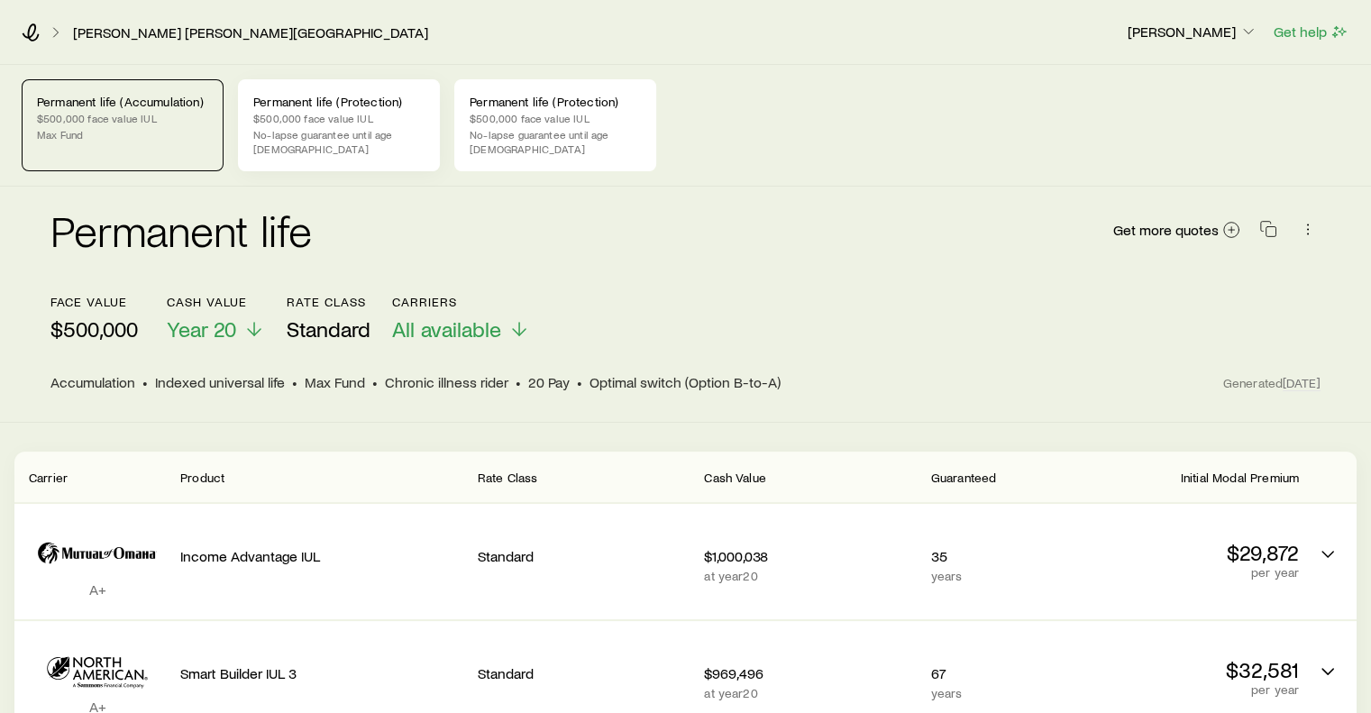
click at [344, 119] on p "$500,000 face value IUL" at bounding box center [338, 118] width 171 height 14
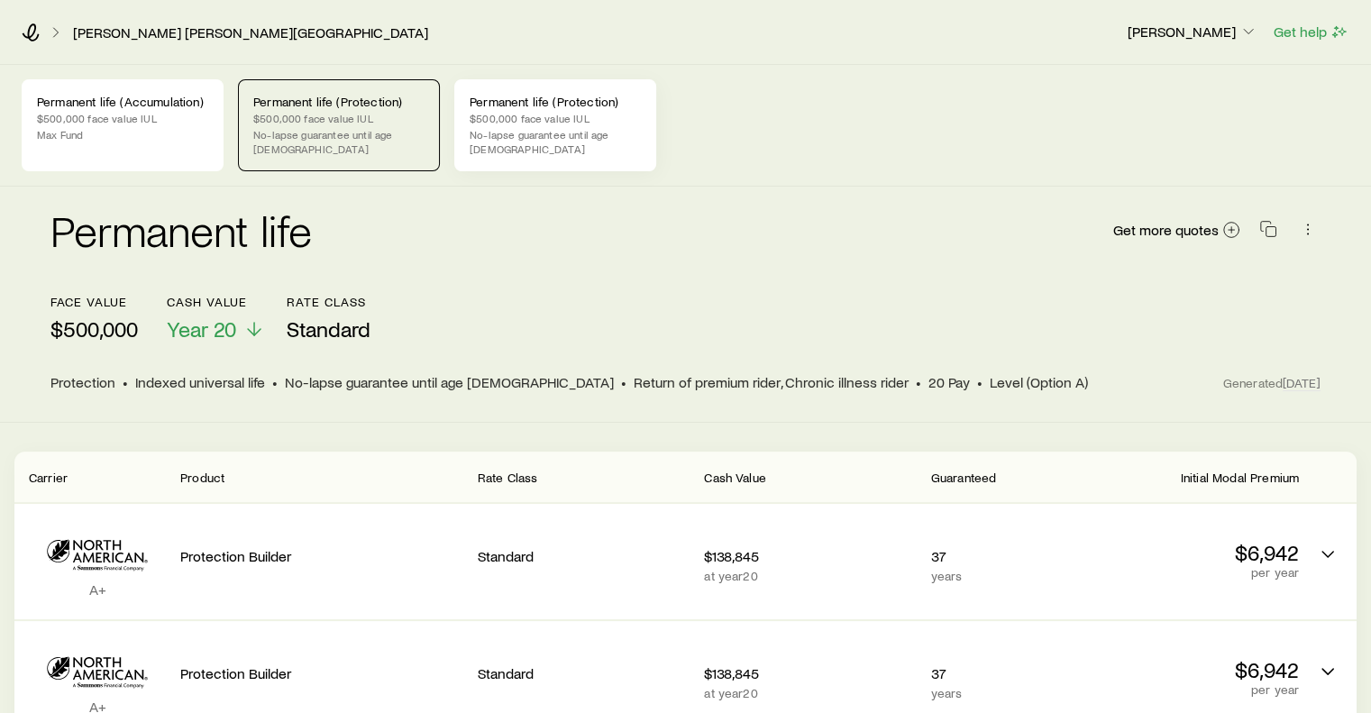
click at [539, 106] on p "Permanent life (Protection)" at bounding box center [555, 102] width 171 height 14
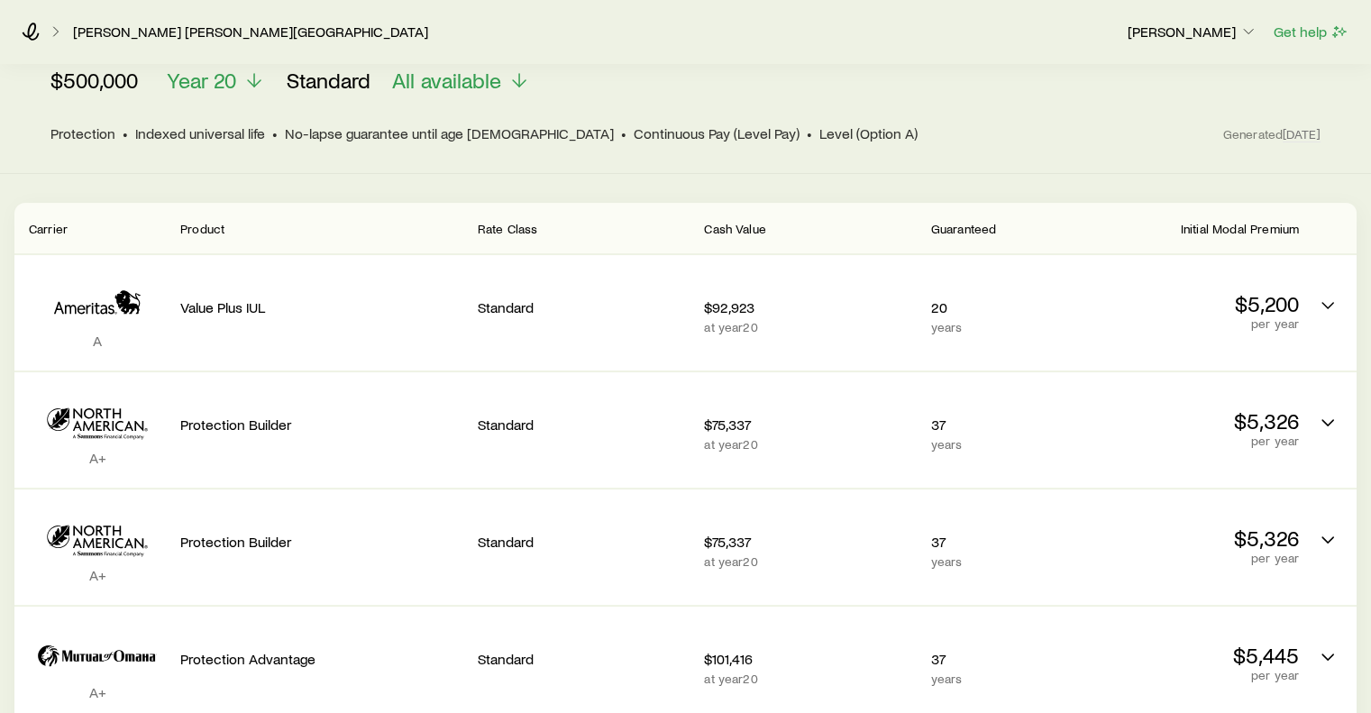
scroll to position [245, 0]
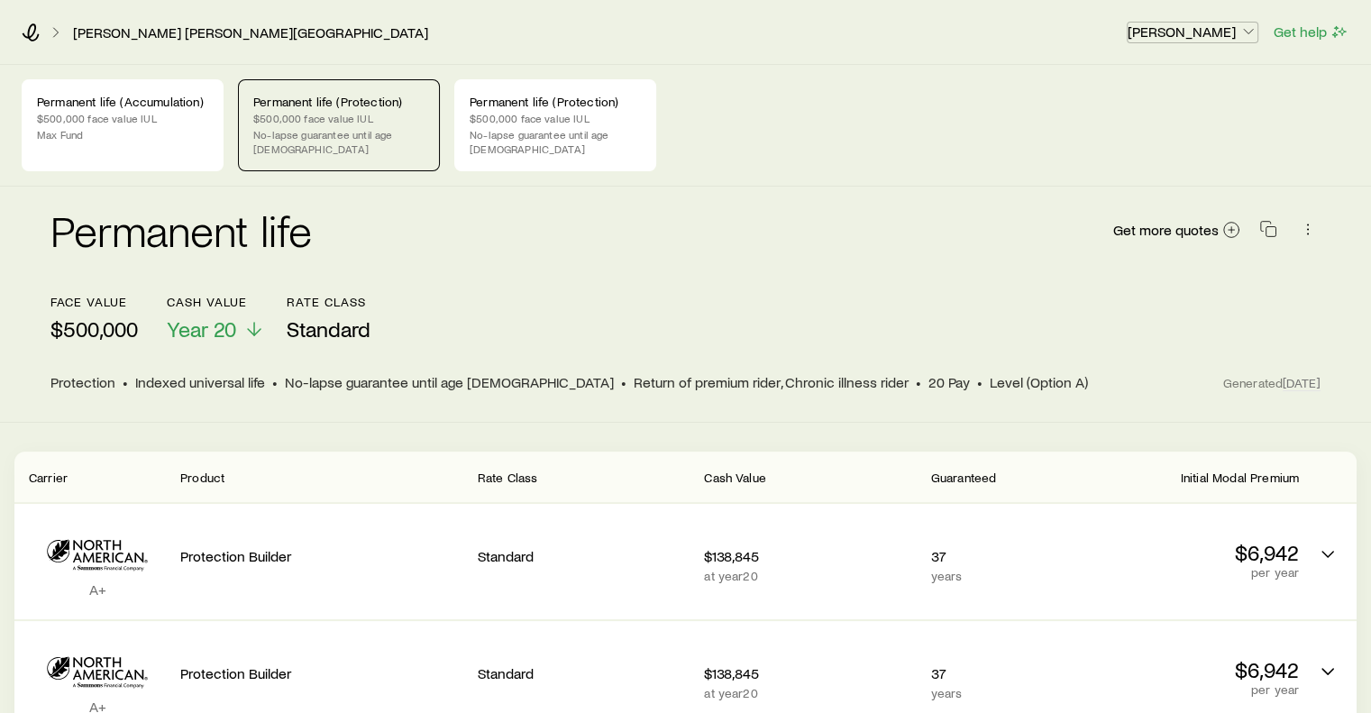
click at [1246, 23] on icon "button" at bounding box center [1249, 32] width 18 height 18
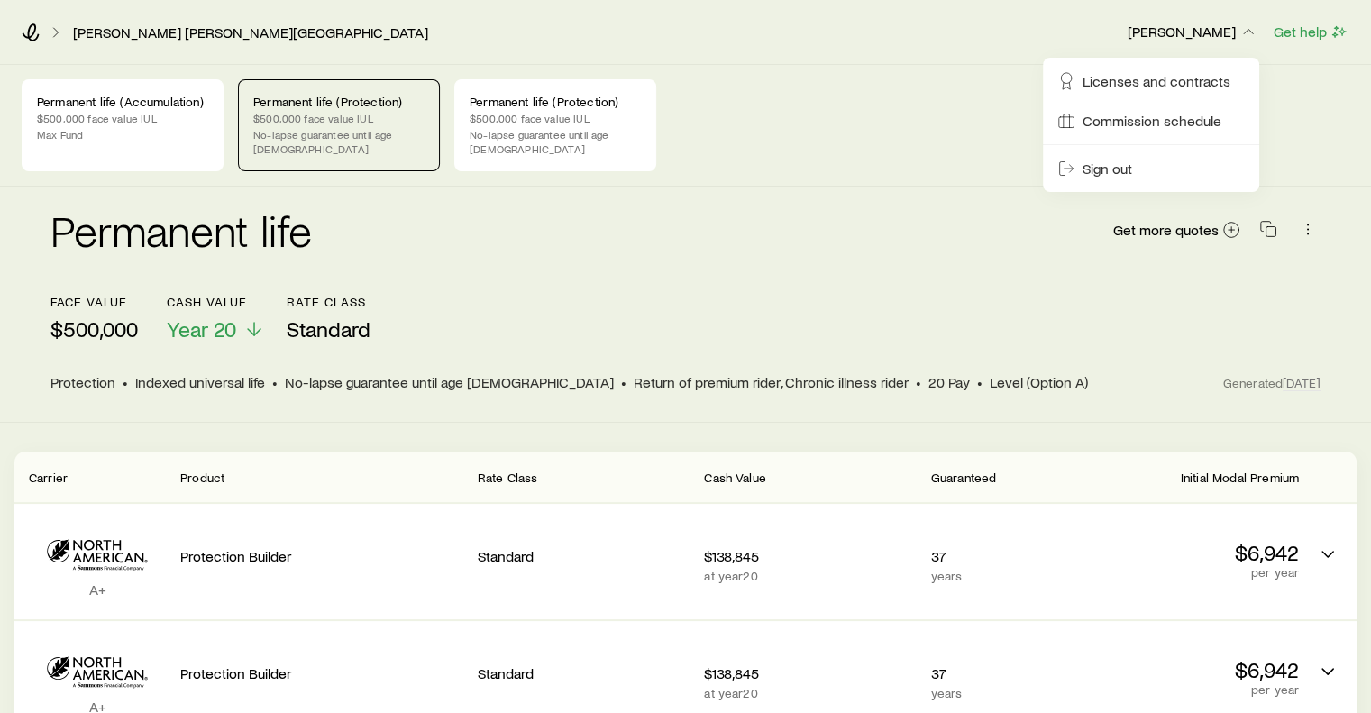
click at [54, 26] on icon at bounding box center [56, 32] width 18 height 18
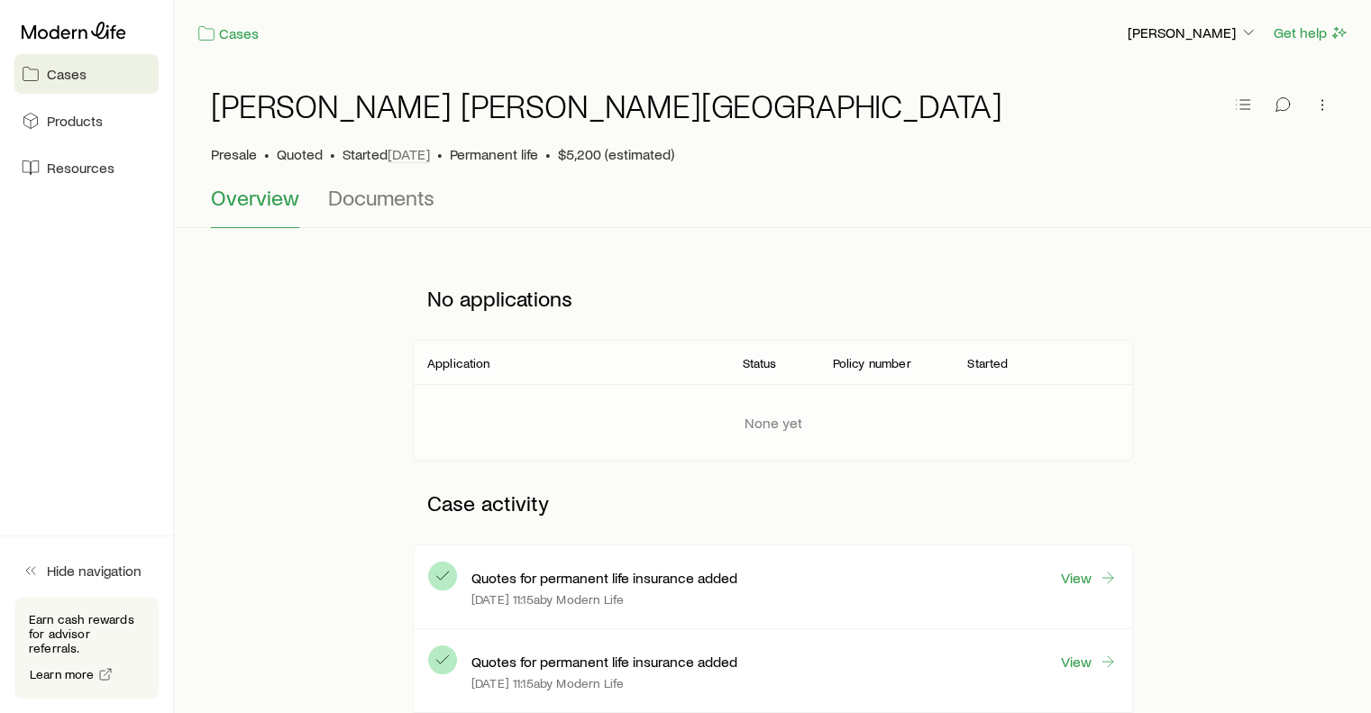
click at [71, 71] on span "Cases" at bounding box center [67, 74] width 40 height 18
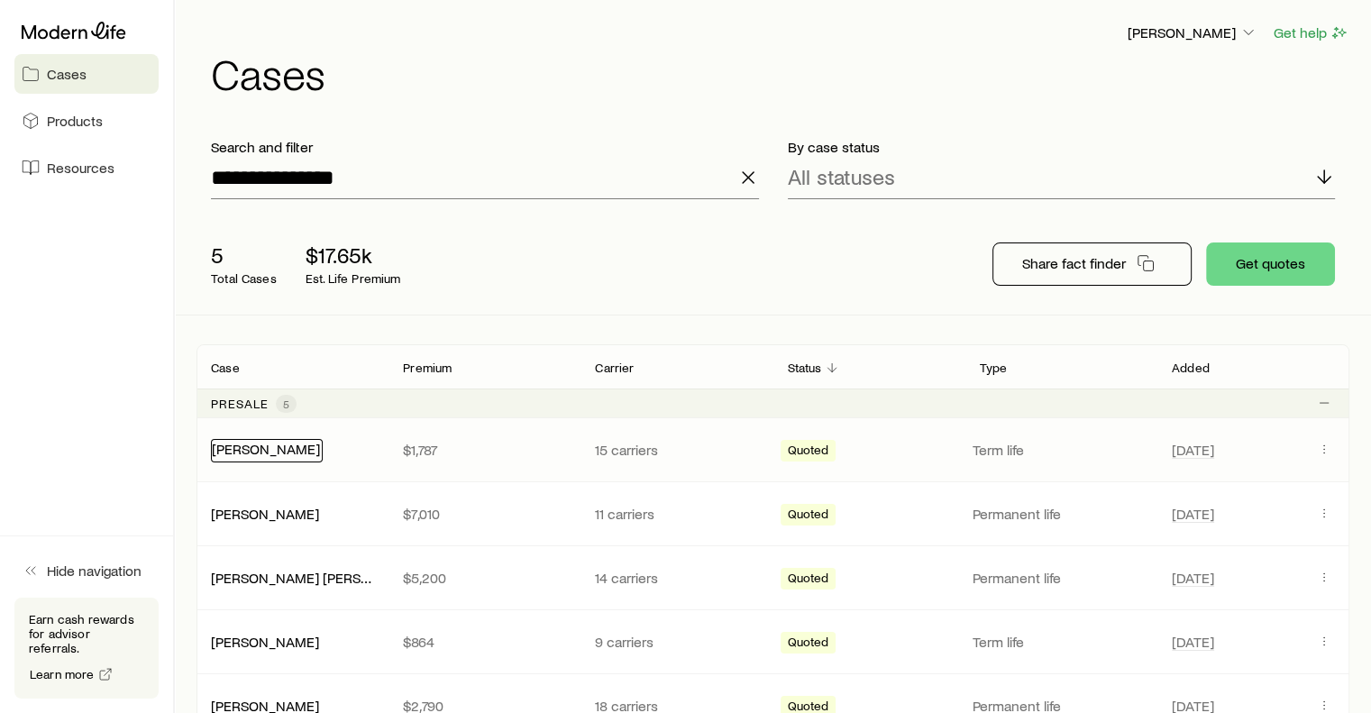
click at [278, 445] on link "[PERSON_NAME]" at bounding box center [266, 448] width 108 height 17
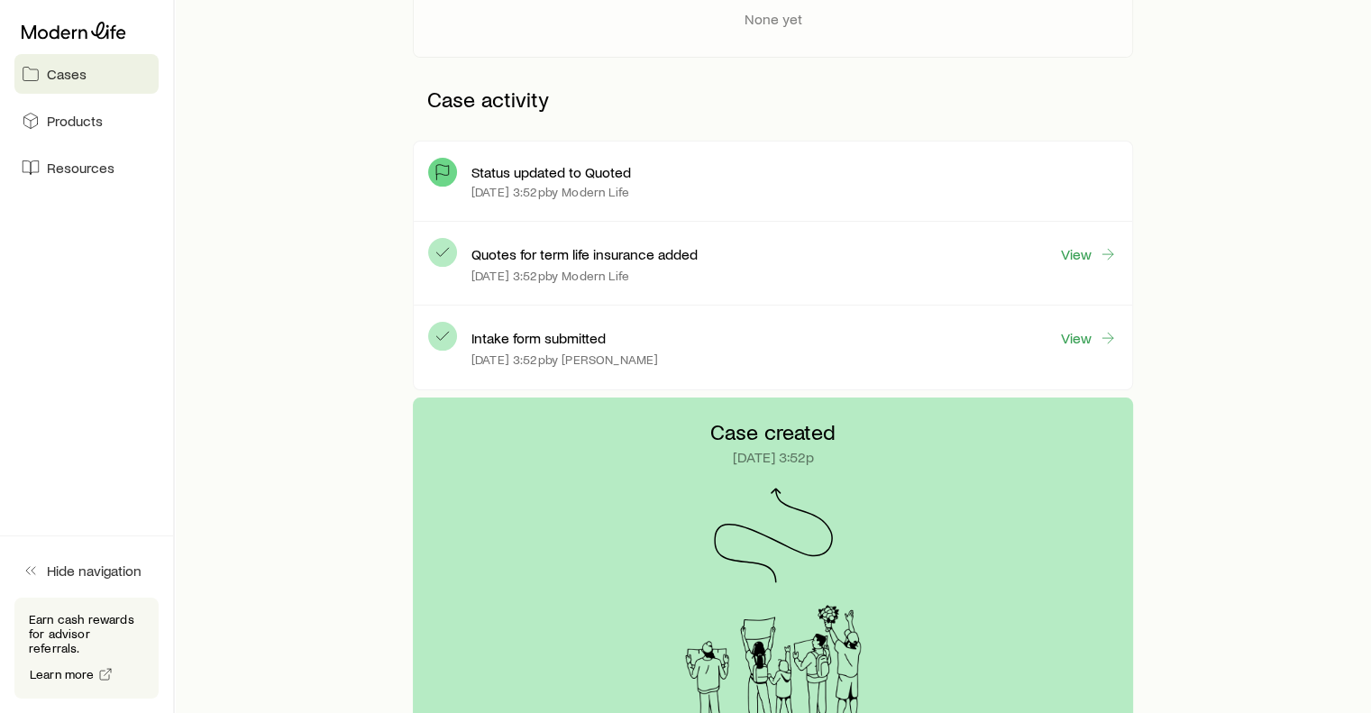
scroll to position [400, 0]
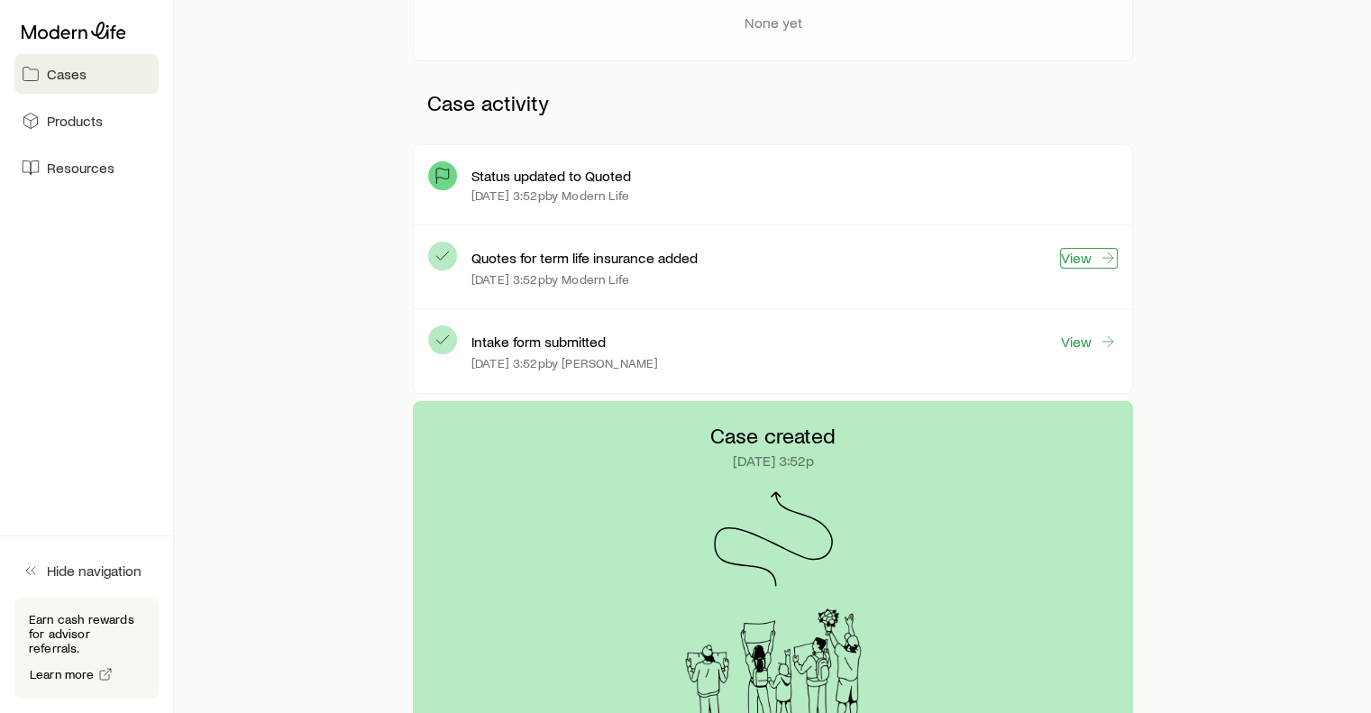
click at [1078, 259] on link "View" at bounding box center [1089, 258] width 58 height 21
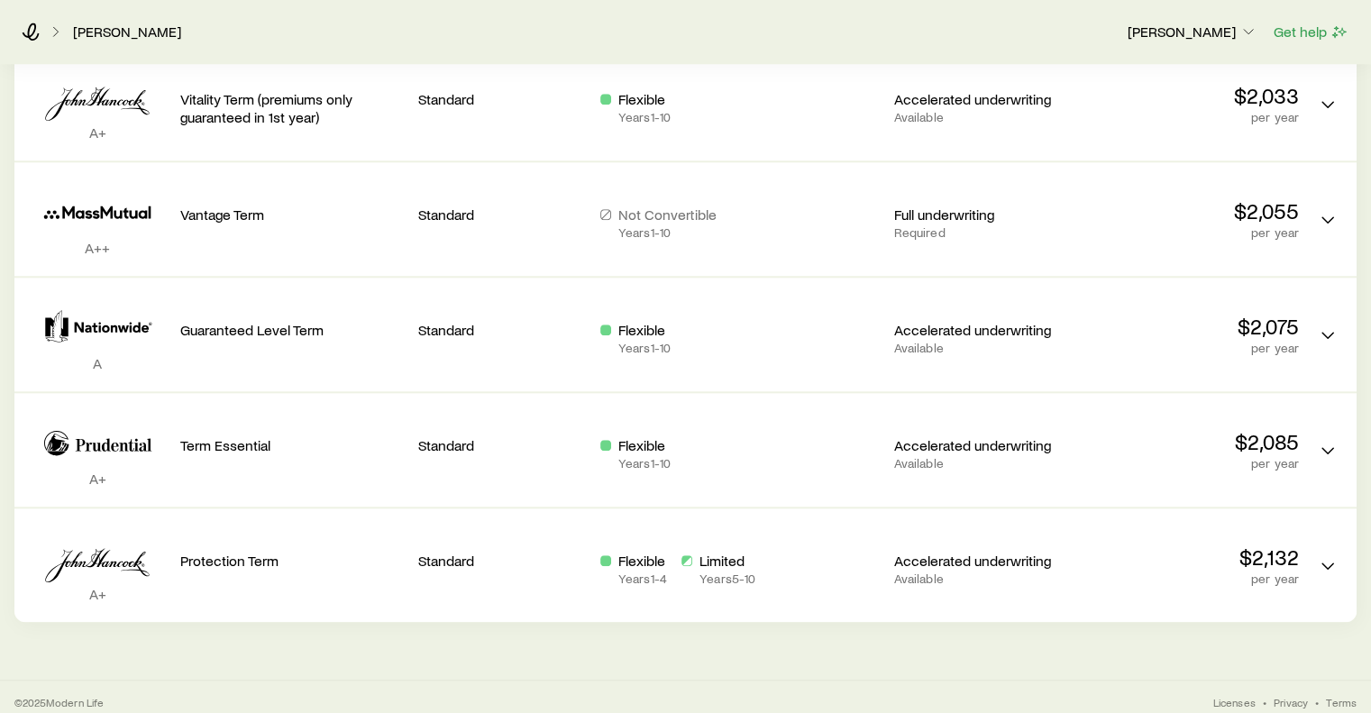
scroll to position [1721, 0]
